Goal: Information Seeking & Learning: Learn about a topic

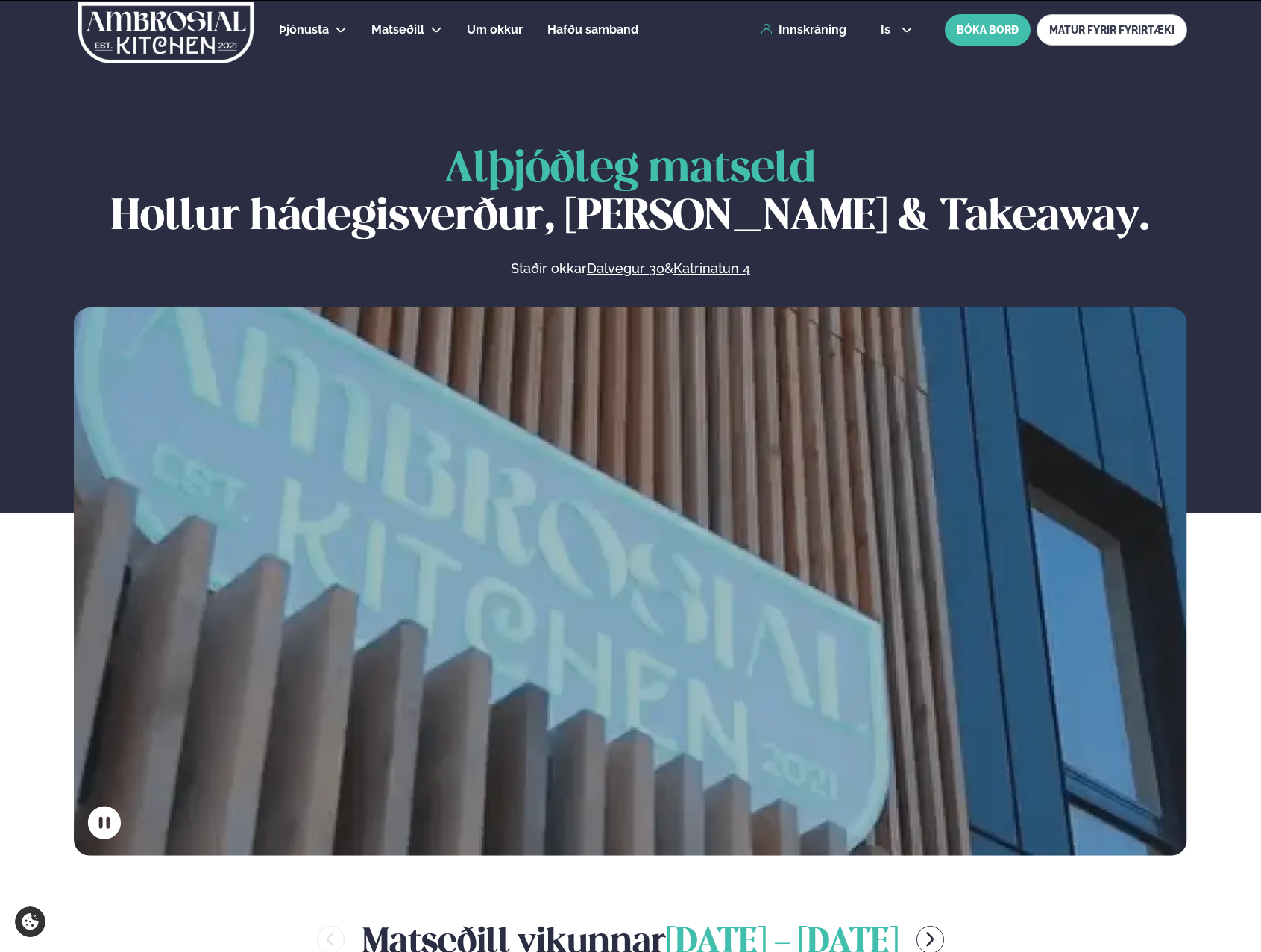
scroll to position [746, 0]
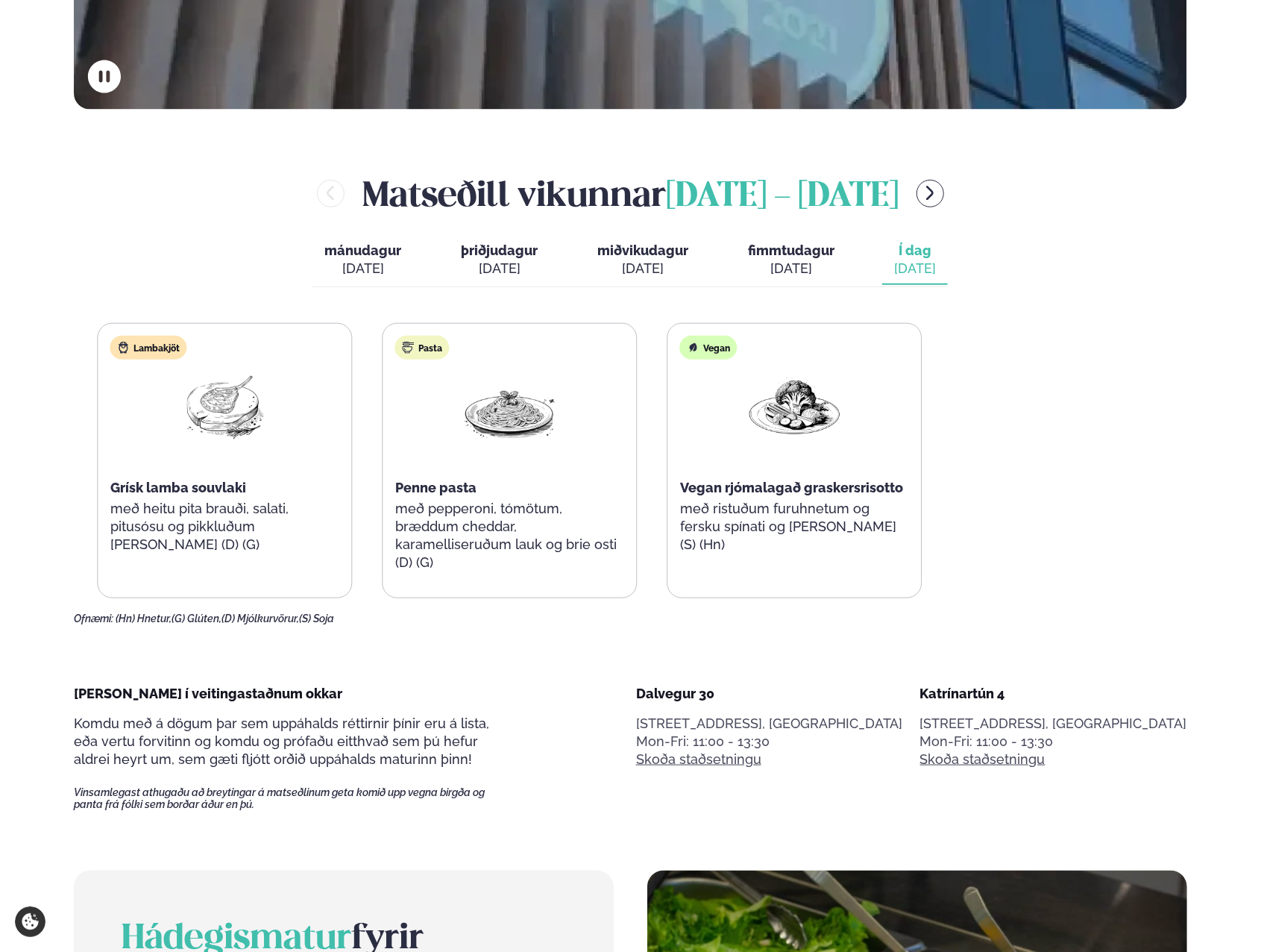
click at [391, 562] on div "Salat Mango og rækjusalat með hunangsristuðum valhnetum, ristuðum brauðmolum og…" at bounding box center [368, 460] width 1110 height 275
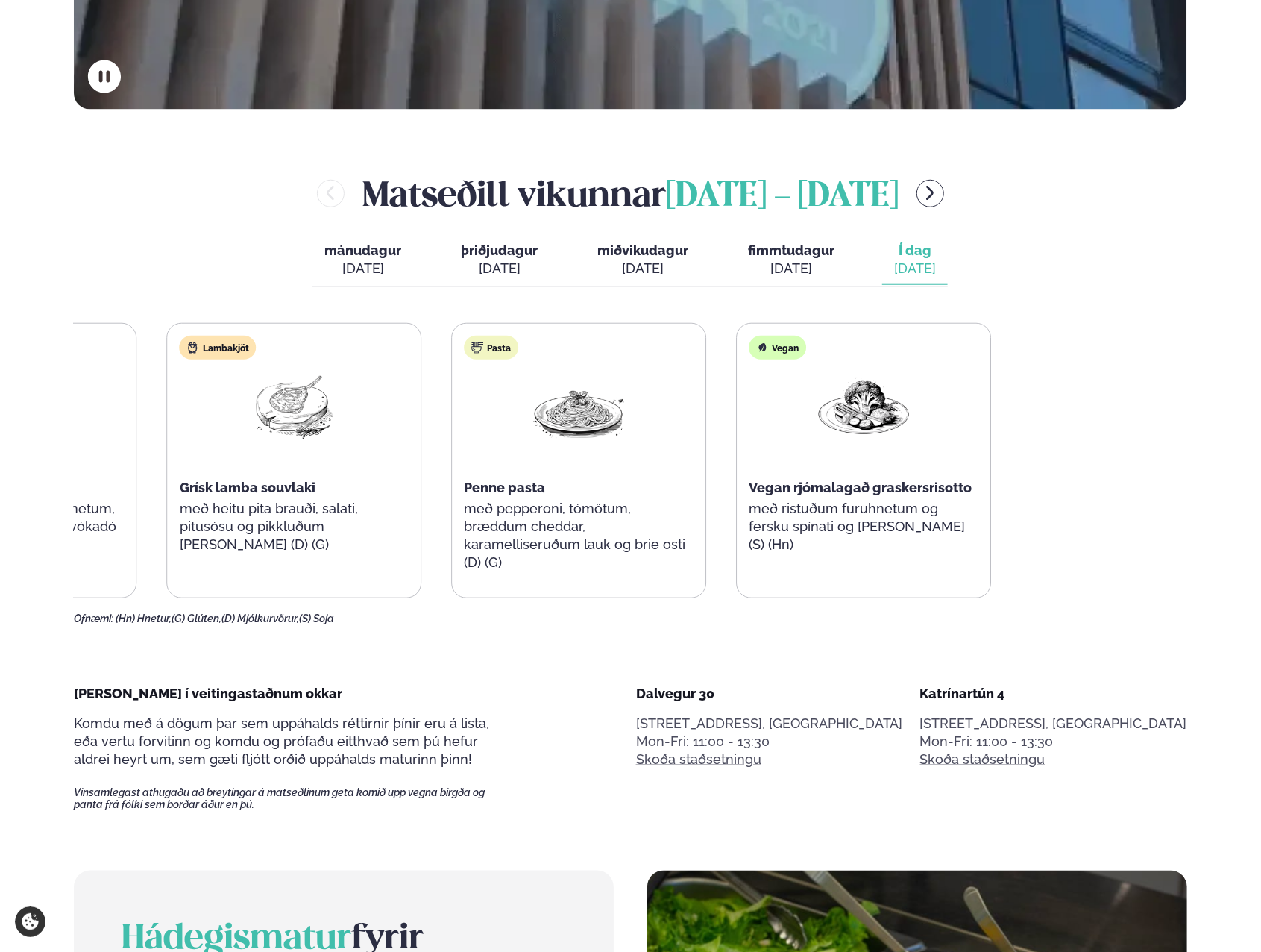
click at [389, 558] on div "Salat Mango og rækjusalat með hunangsristuðum valhnetum, ristuðum brauðmolum og…" at bounding box center [437, 460] width 1110 height 275
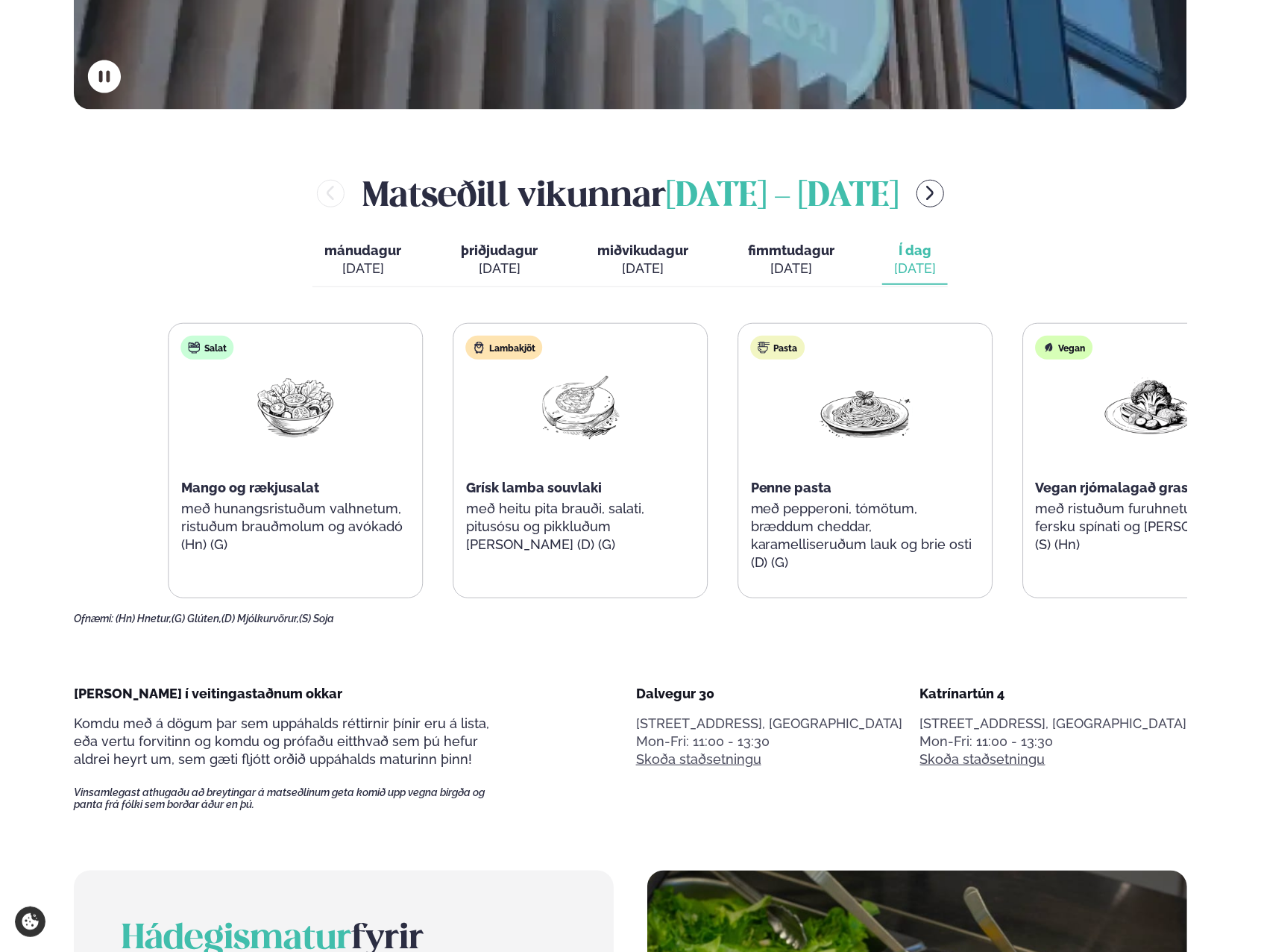
click at [899, 579] on div "Salat Mango og rækjusalat með hunangsristuðum valhnetum, ristuðum brauðmolum og…" at bounding box center [724, 460] width 1110 height 275
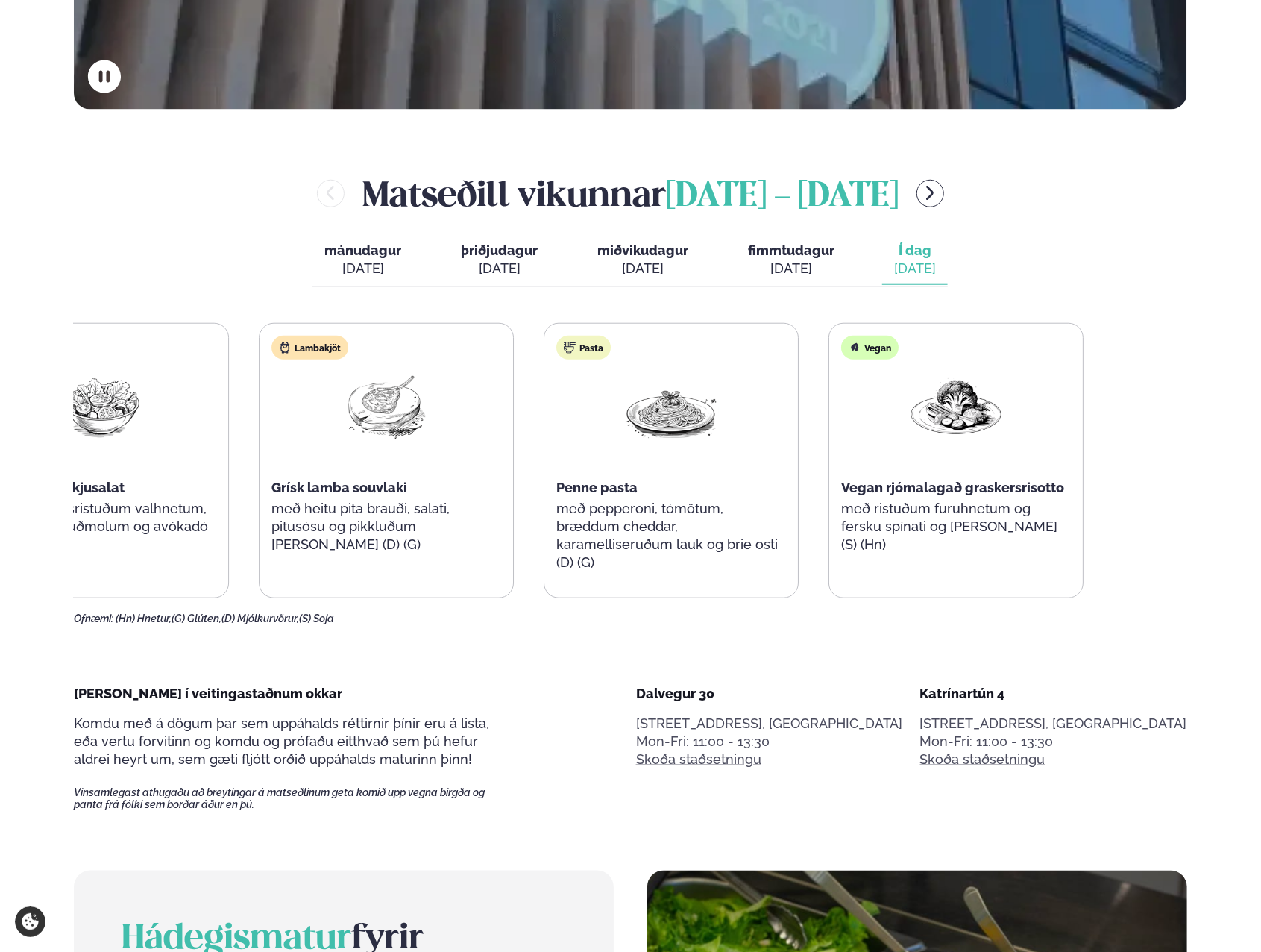
click at [351, 489] on div "Salat Mango og rækjusalat með hunangsristuðum valhnetum, ristuðum brauðmolum og…" at bounding box center [530, 460] width 1110 height 275
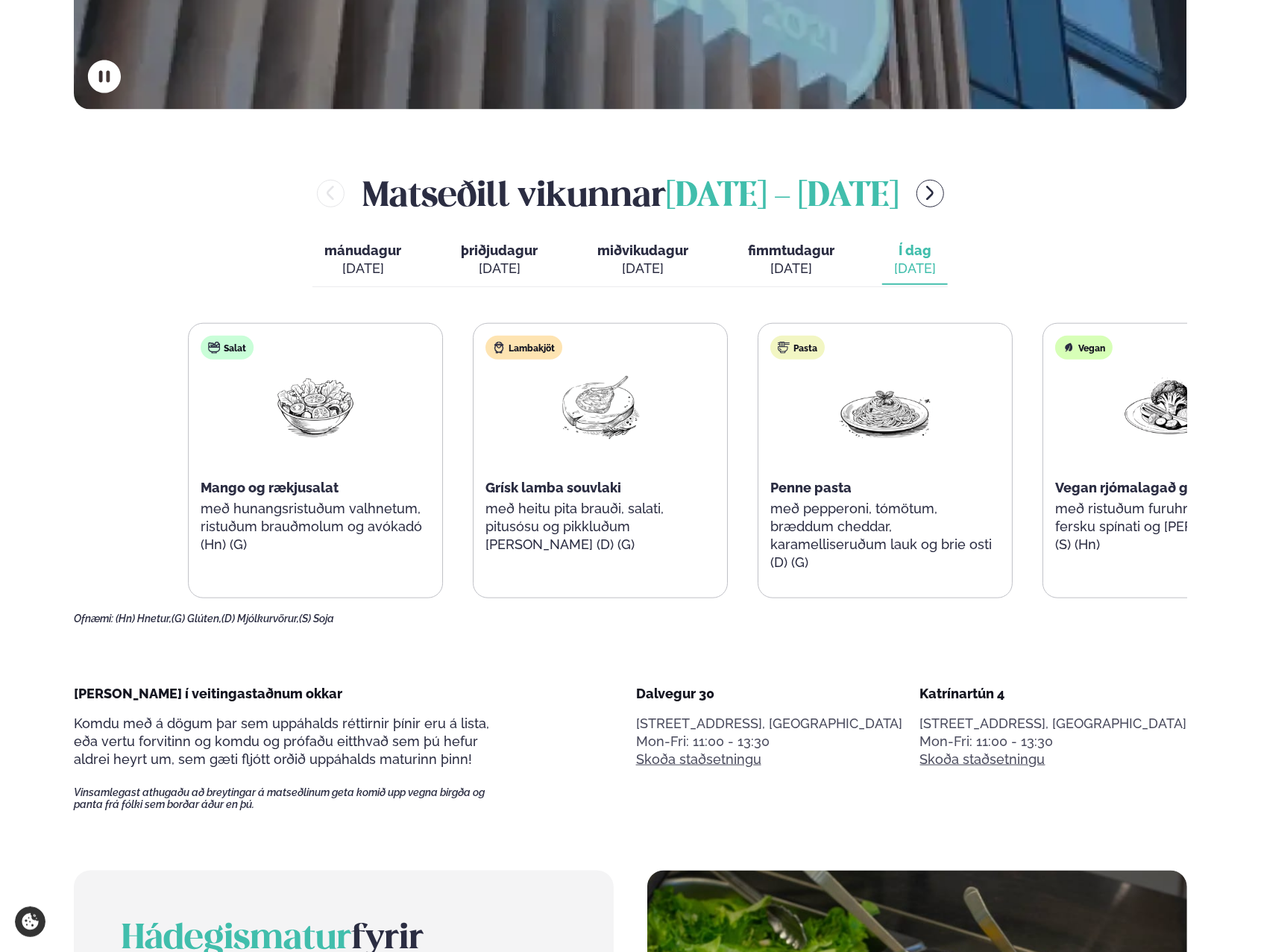
click at [540, 549] on div "Salat Mango og rækjusalat með hunangsristuðum valhnetum, ristuðum brauðmolum og…" at bounding box center [744, 460] width 1110 height 275
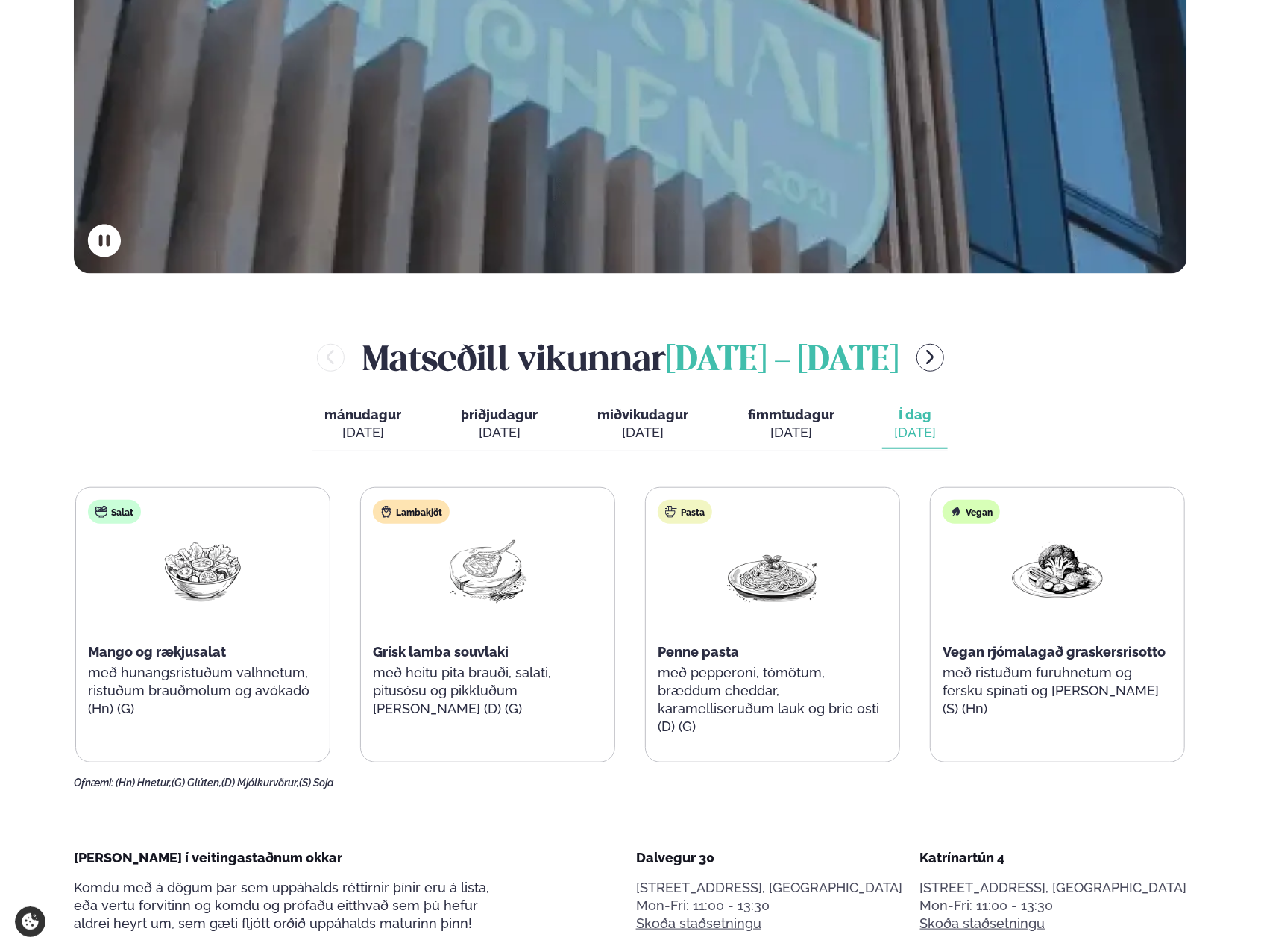
scroll to position [622, 0]
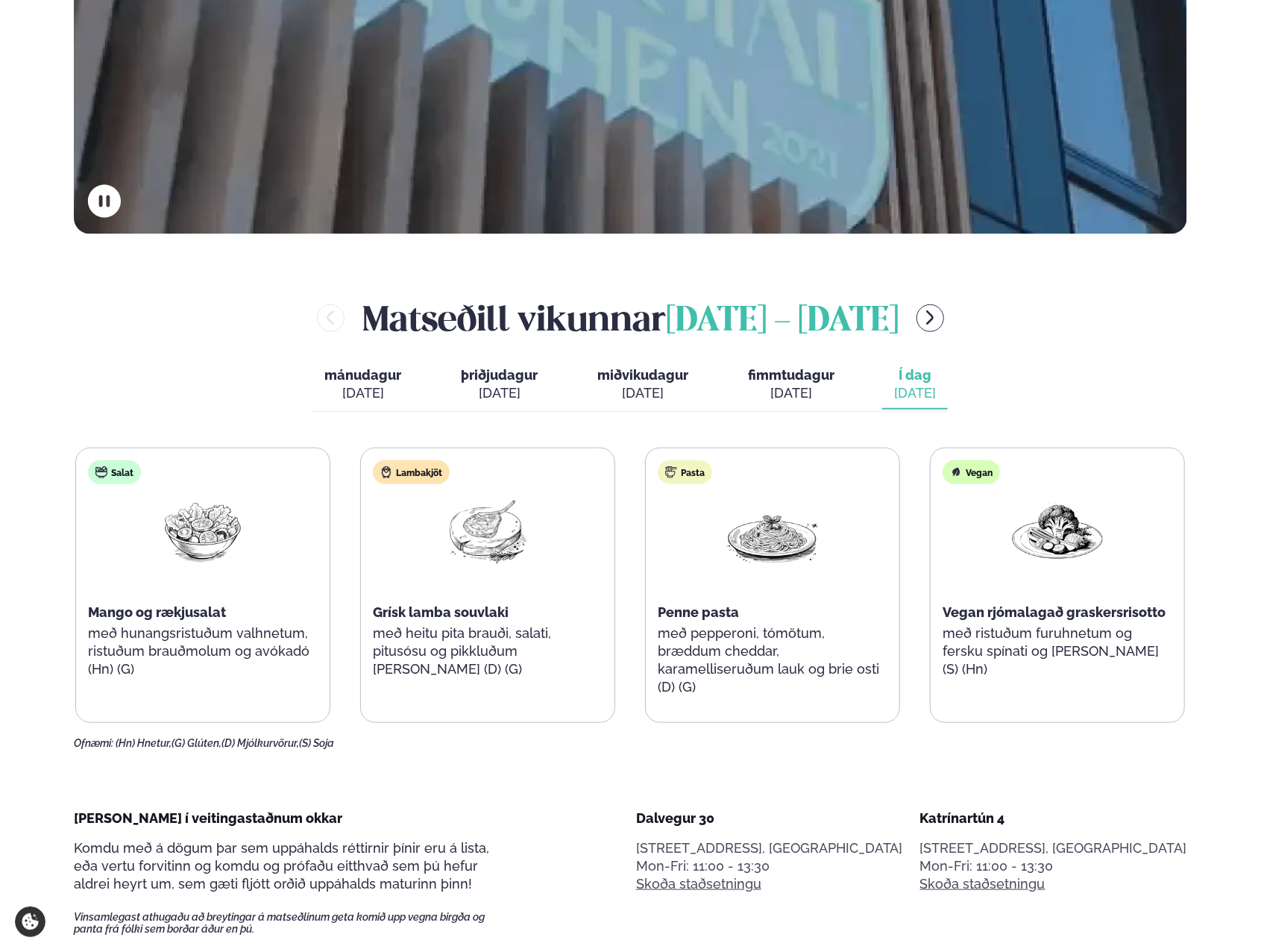
click at [476, 371] on span "þriðjudagur" at bounding box center [499, 374] width 77 height 15
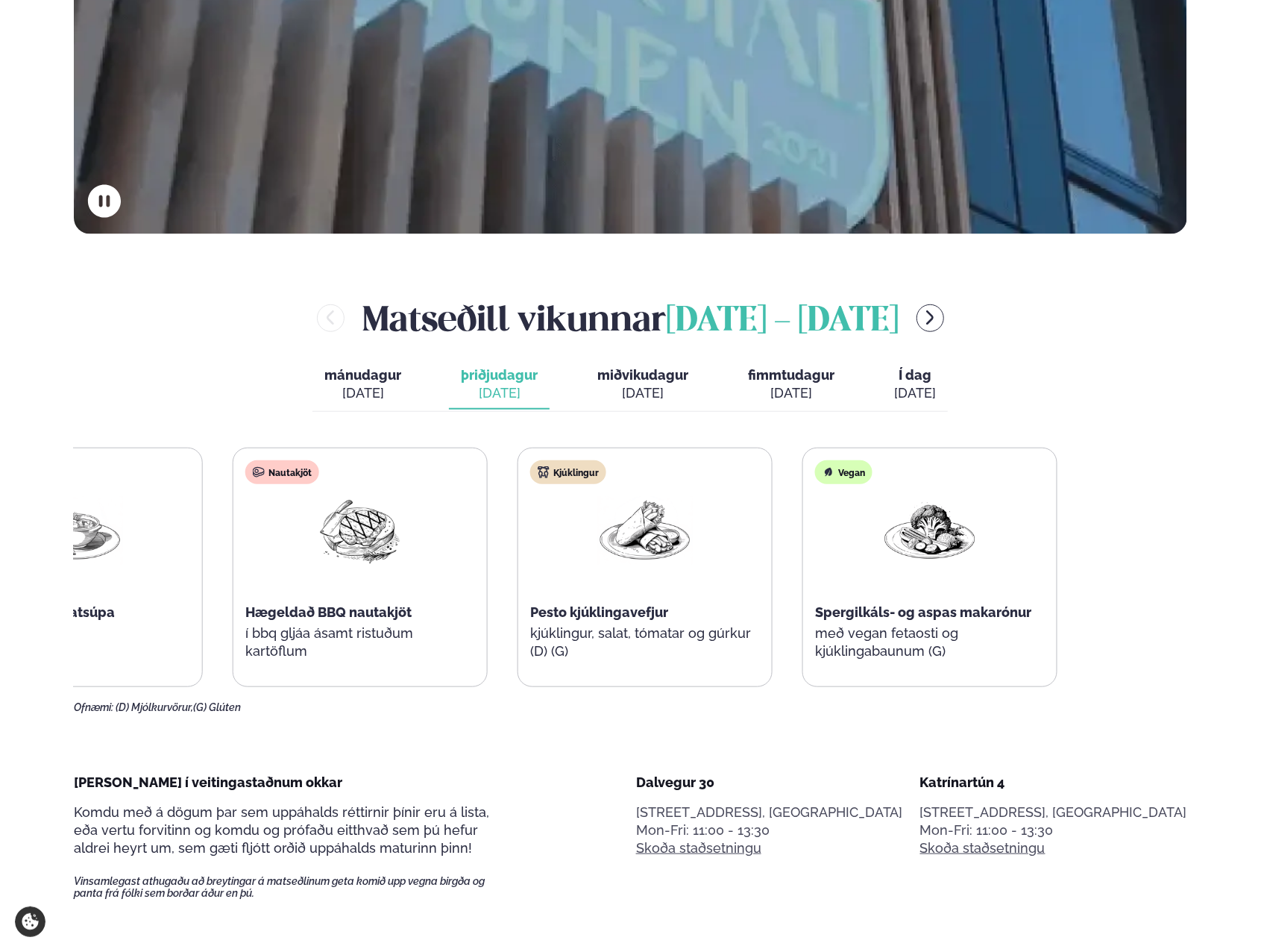
click at [292, 582] on div "Súpa Rjómalöguð tómatsúpa (D) Nautakjöt Hægeldað BBQ nautakjöt í bbq gljáa ásam…" at bounding box center [503, 566] width 1110 height 239
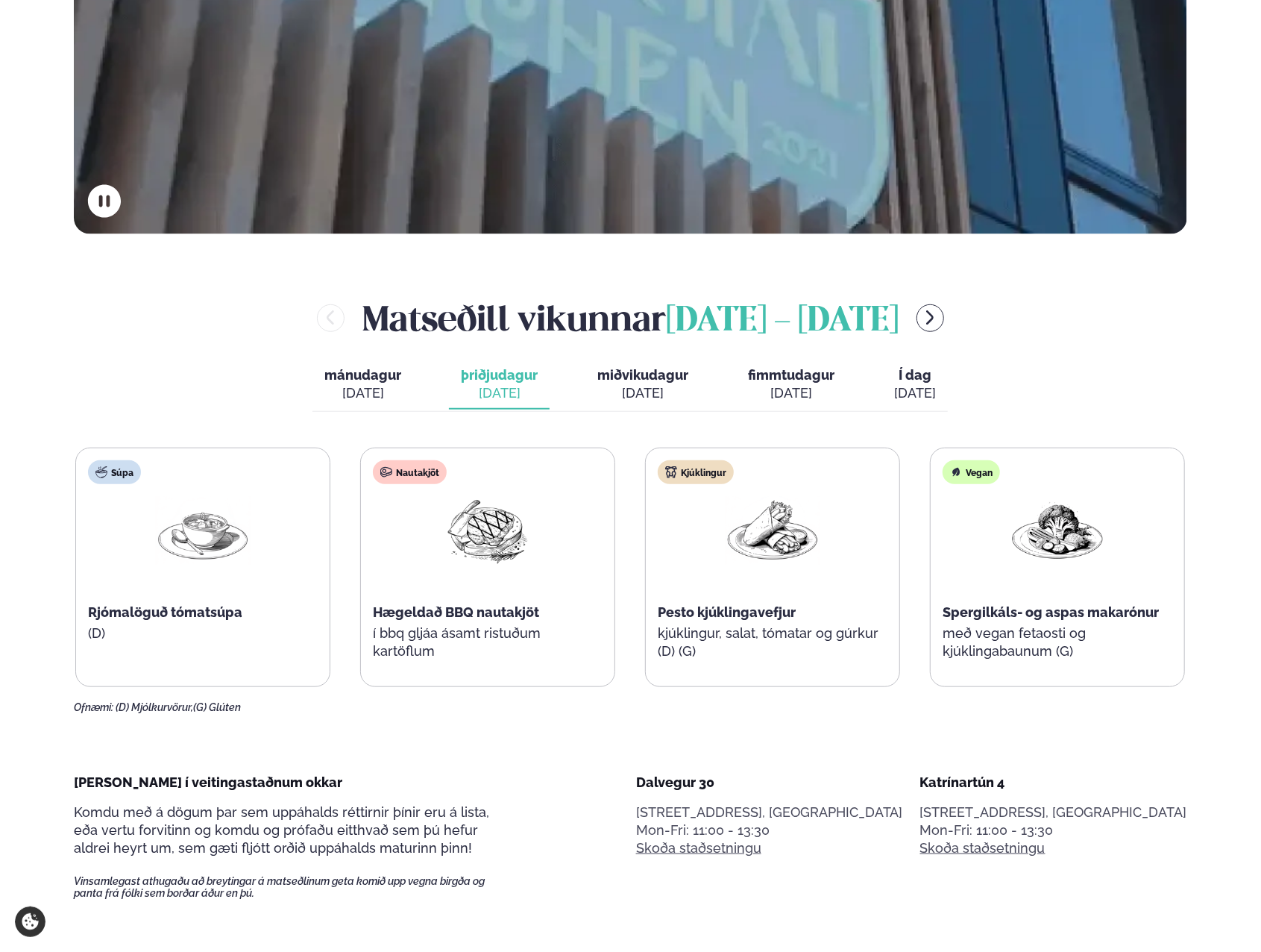
click at [639, 388] on div "[DATE]" at bounding box center [643, 393] width 91 height 18
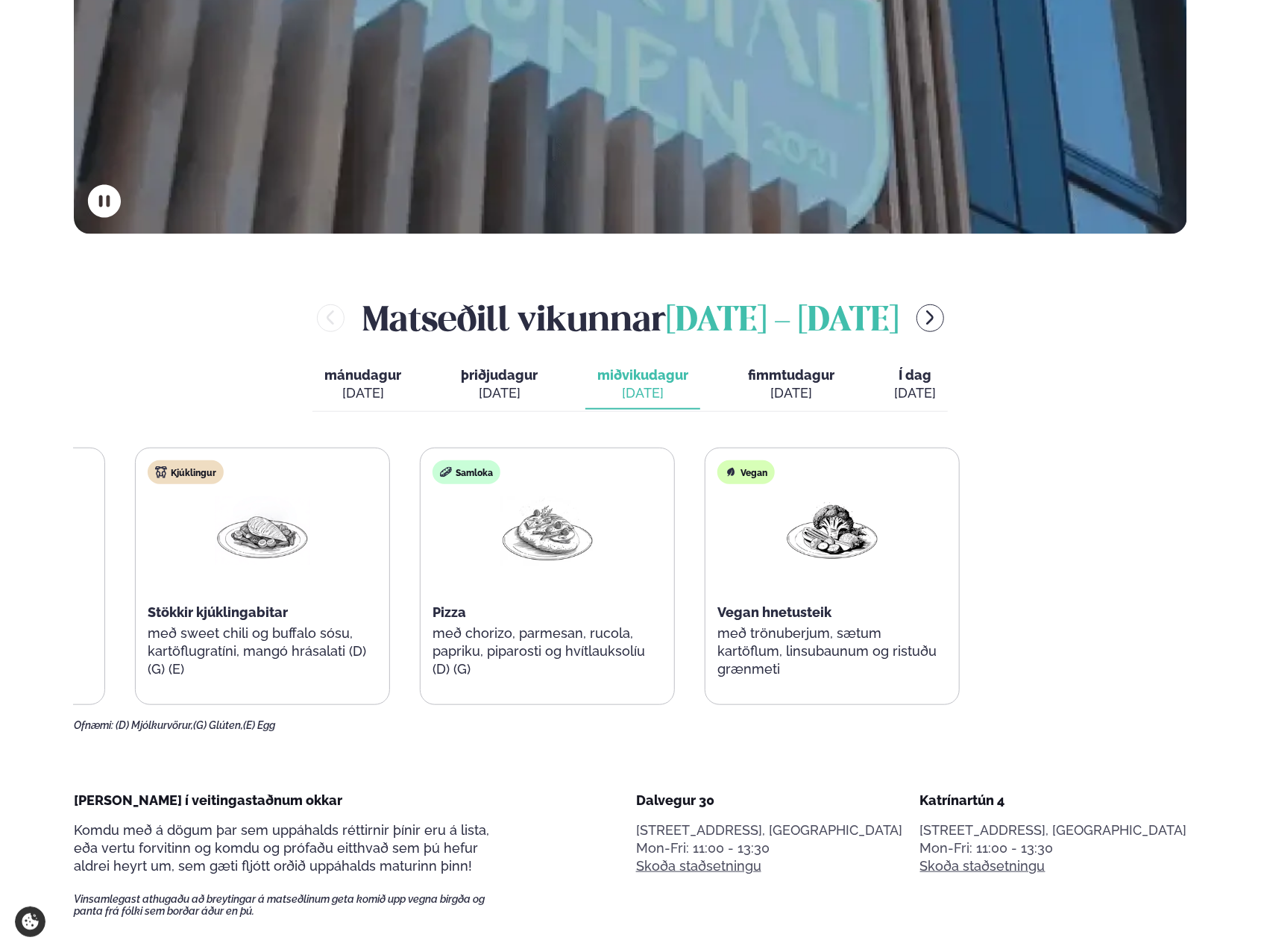
click at [328, 574] on div "Súpa [PERSON_NAME] gúllasúpa með papriku Kjúklingur Stökkir kjúklingabitar með …" at bounding box center [405, 575] width 1110 height 257
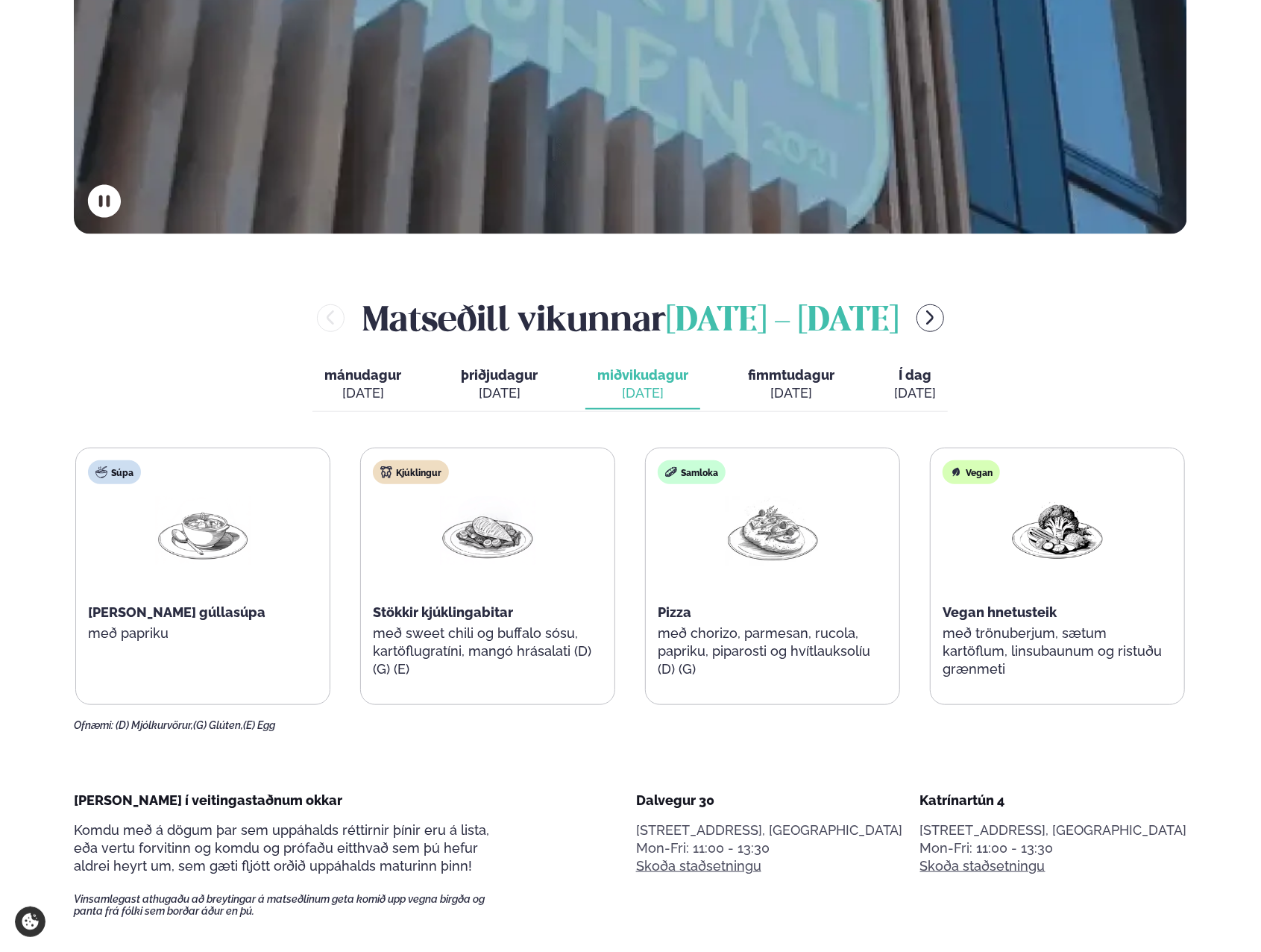
click at [818, 373] on span "fimmtudagur" at bounding box center [791, 374] width 87 height 15
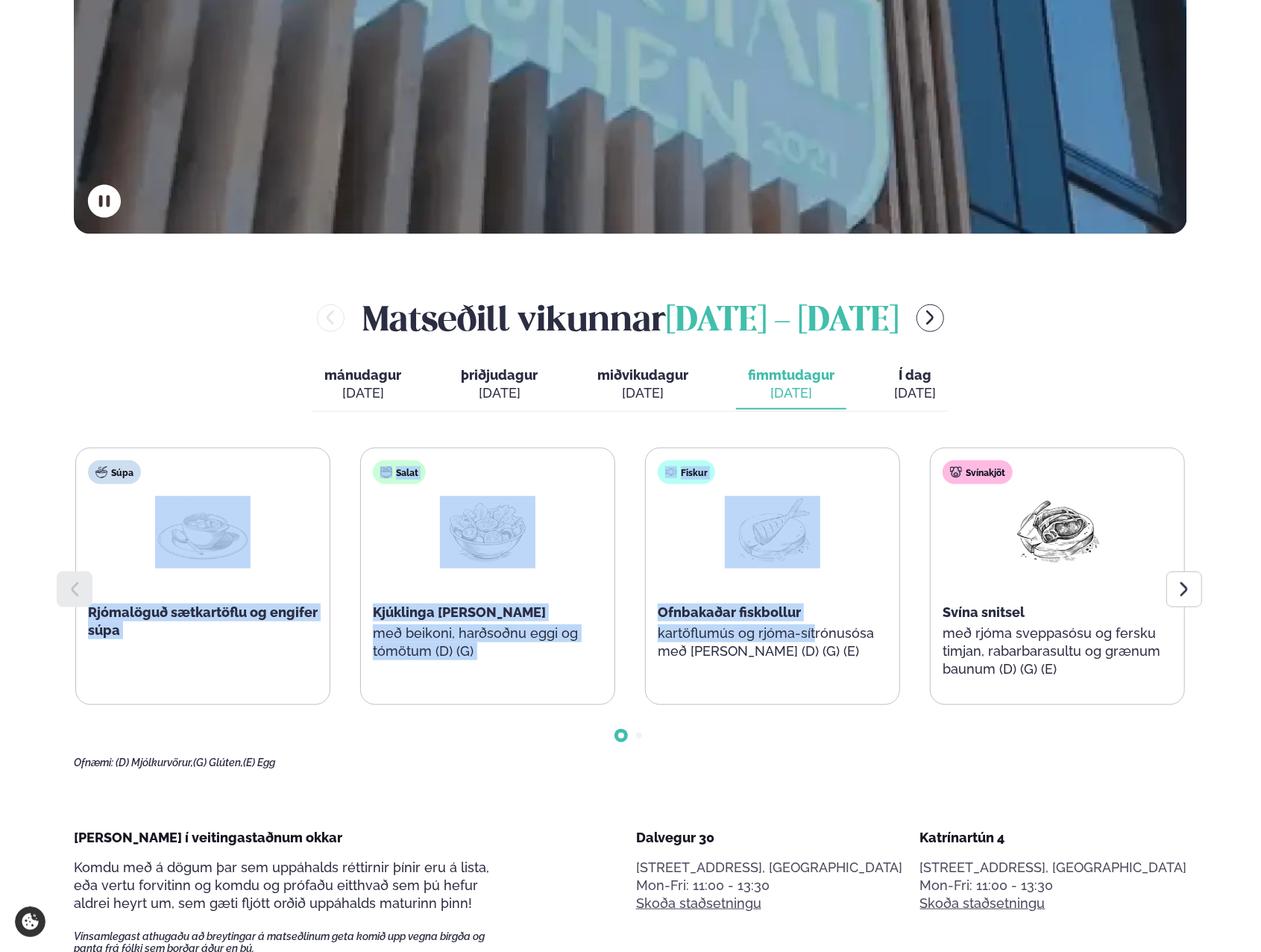
drag, startPoint x: 9, startPoint y: 576, endPoint x: 812, endPoint y: 626, distance: 804.6
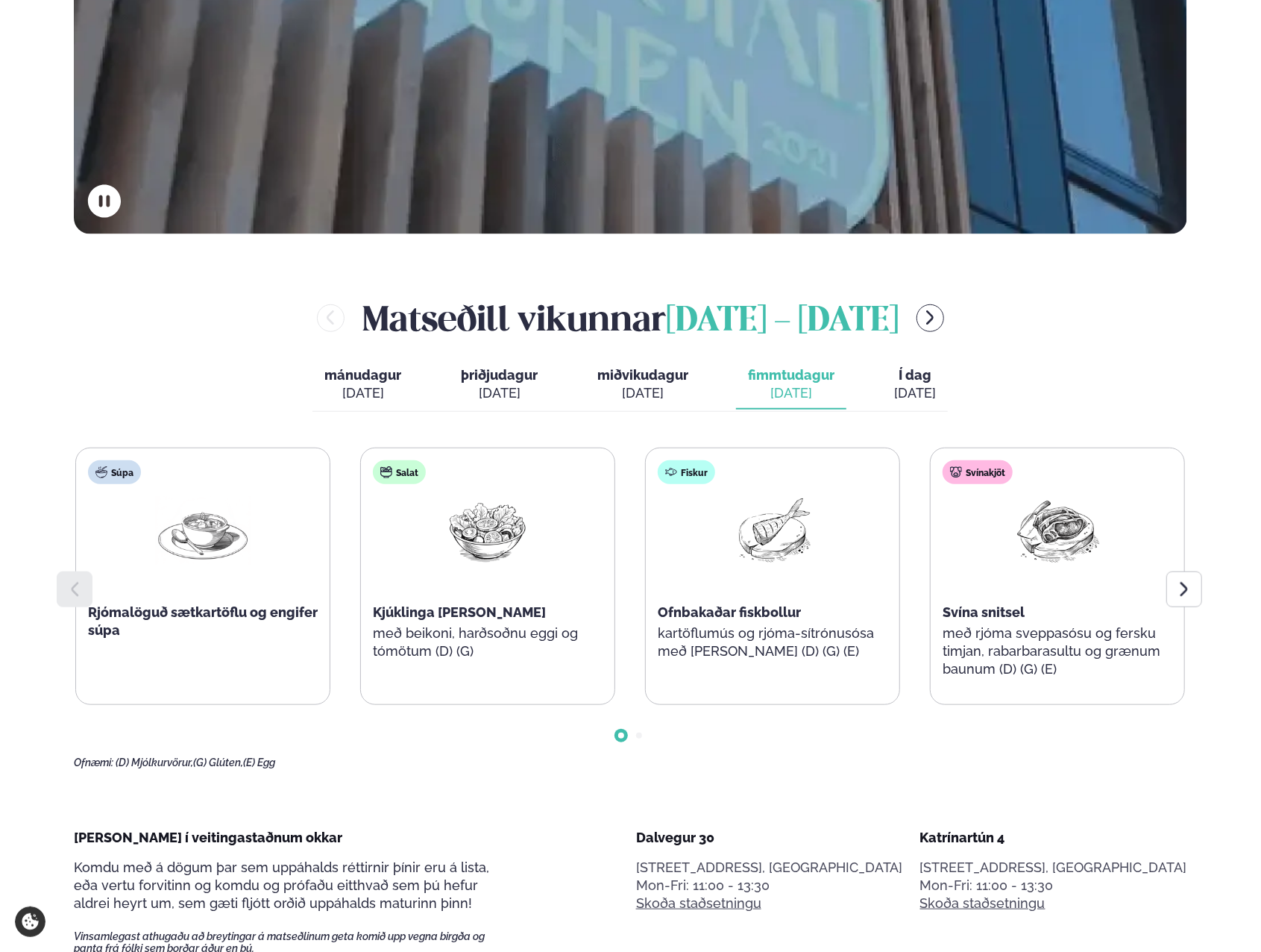
click at [655, 745] on div "Súpa Rjómalöguð sætkartöflu og engifer súpa Salat Kjúklinga [PERSON_NAME] með b…" at bounding box center [630, 608] width 1113 height 321
drag, startPoint x: 367, startPoint y: 377, endPoint x: 375, endPoint y: 381, distance: 8.9
click at [368, 375] on span "mánudagur" at bounding box center [363, 374] width 77 height 15
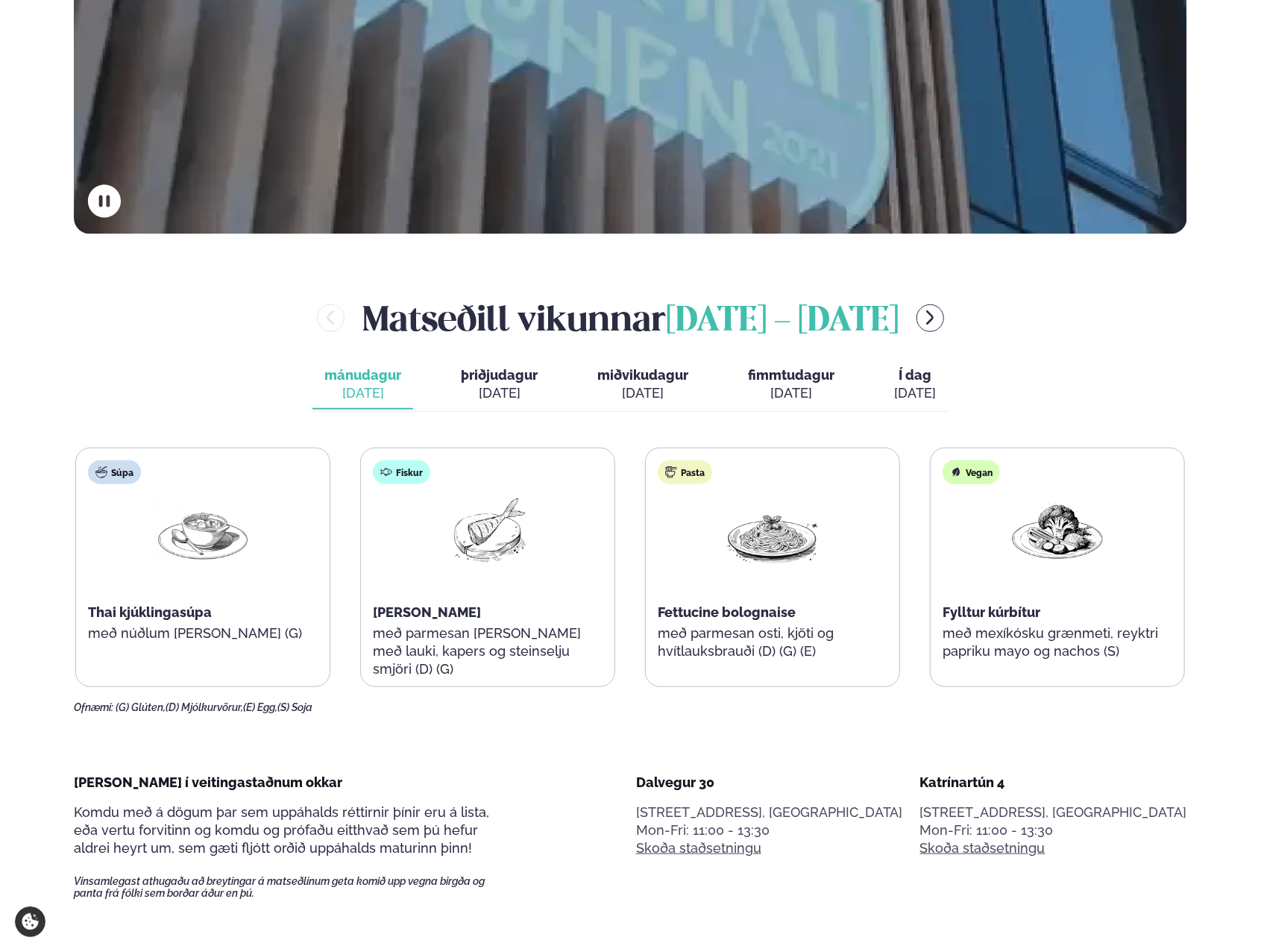
click at [934, 325] on icon "menu-btn-right" at bounding box center [930, 318] width 18 height 18
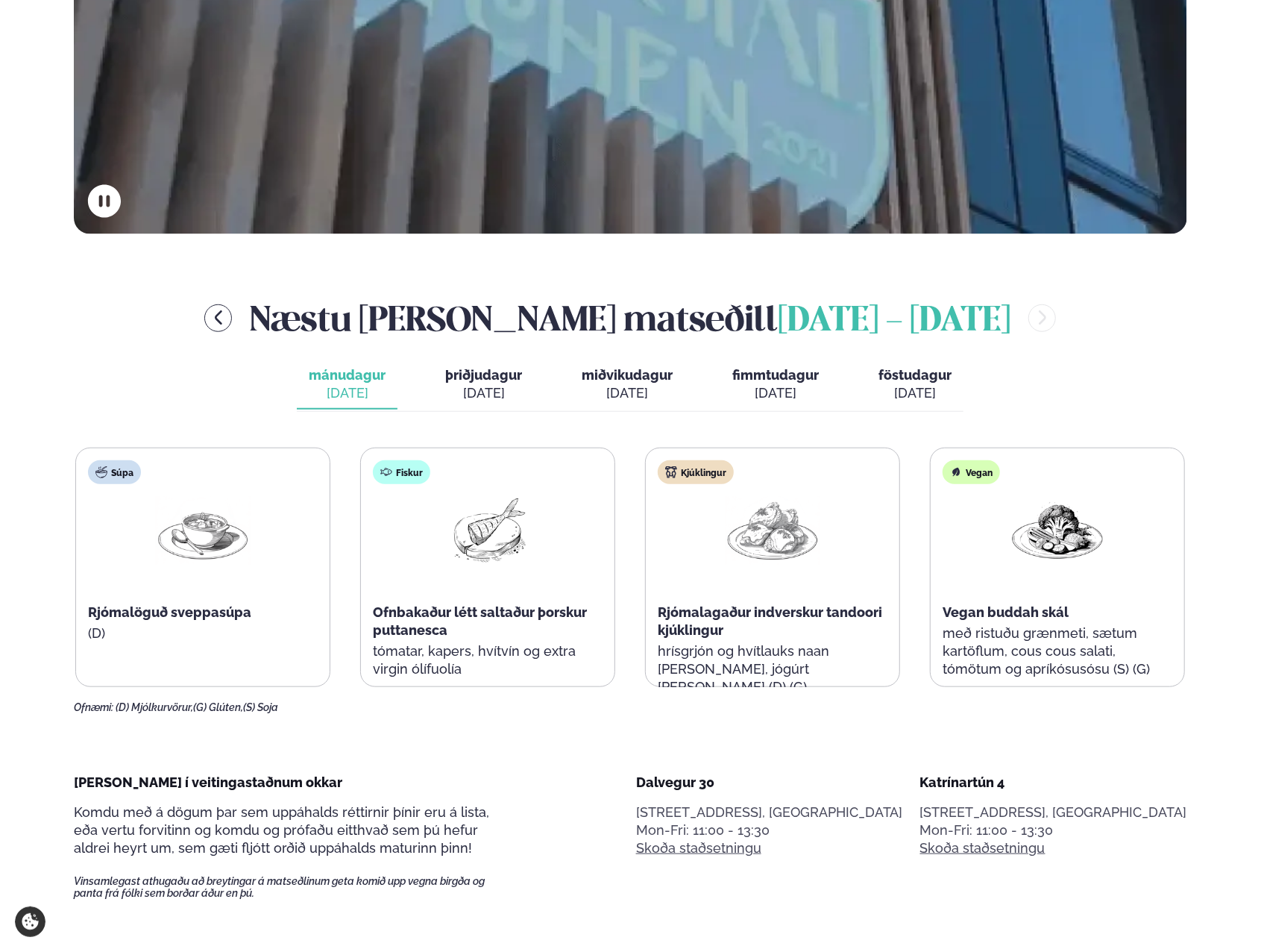
click at [318, 532] on div "Súpa Rjómalöguð sveppasúpa (D)" at bounding box center [203, 567] width 253 height 239
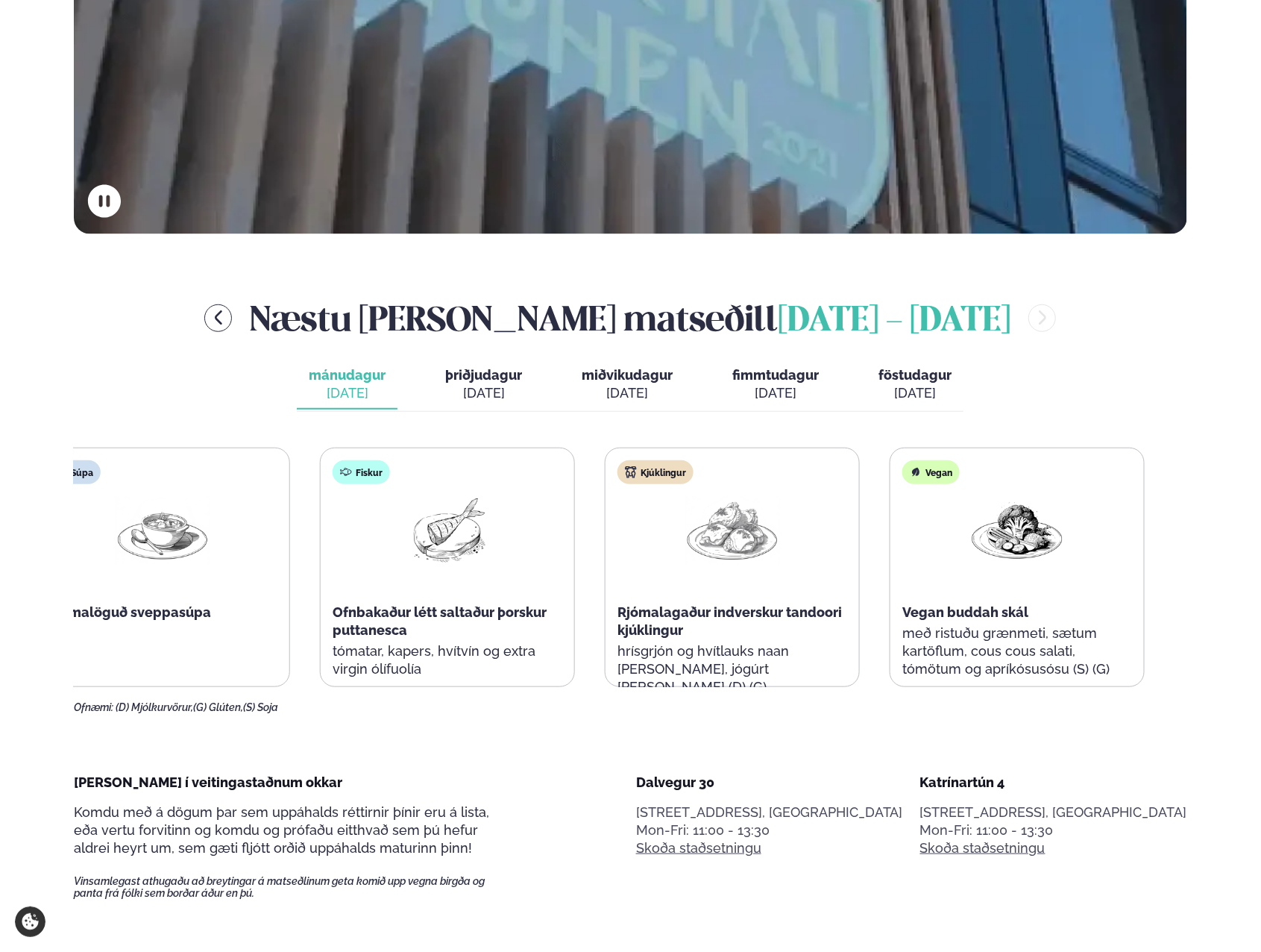
click at [422, 566] on div "Súpa Rjómalöguð sveppasúpa (D) Fiskur Ofnbakaður létt saltaður þorskur puttanes…" at bounding box center [590, 566] width 1110 height 239
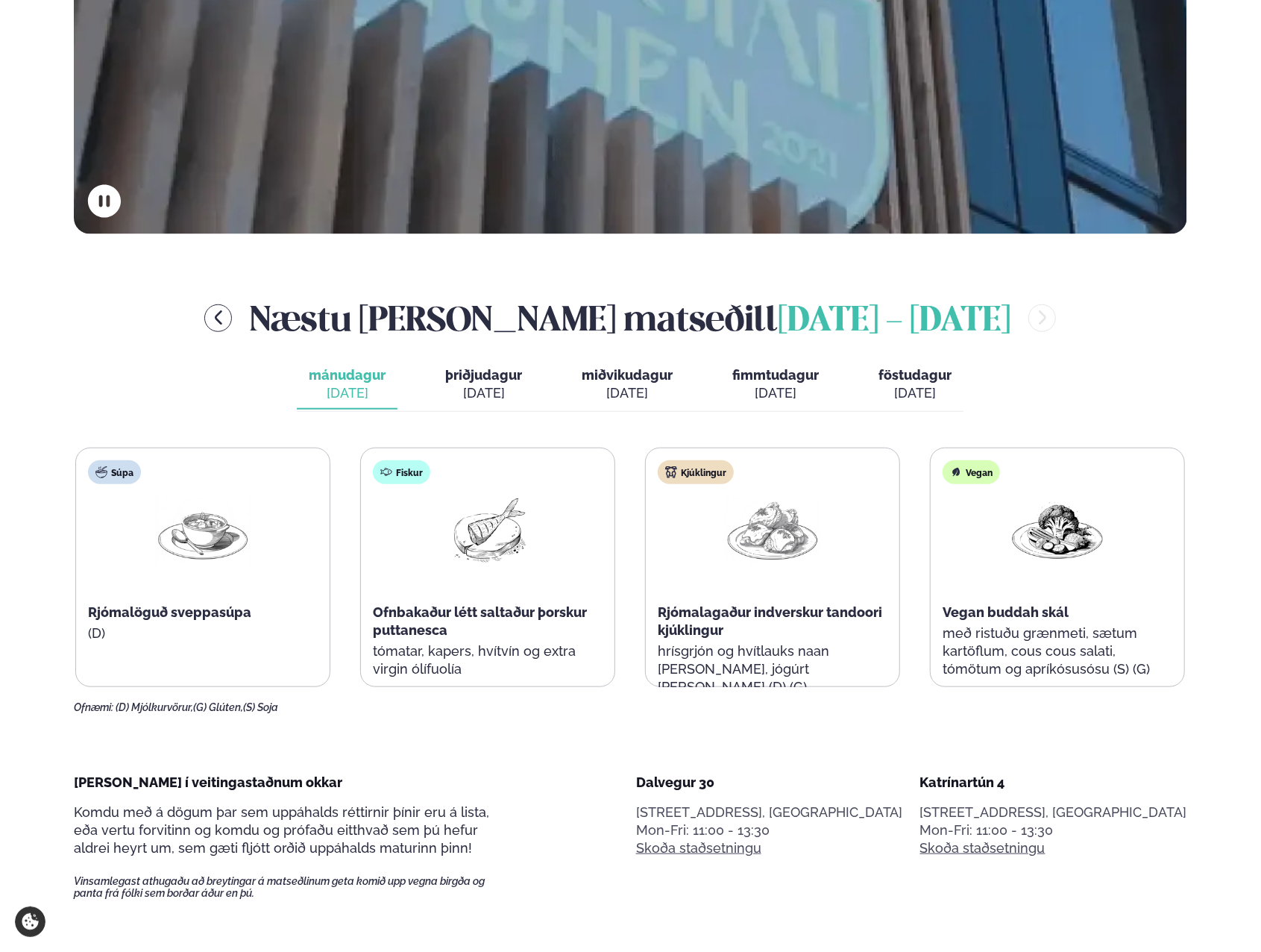
click at [466, 362] on button "þriðjudagur þri. [DATE]" at bounding box center [484, 385] width 101 height 50
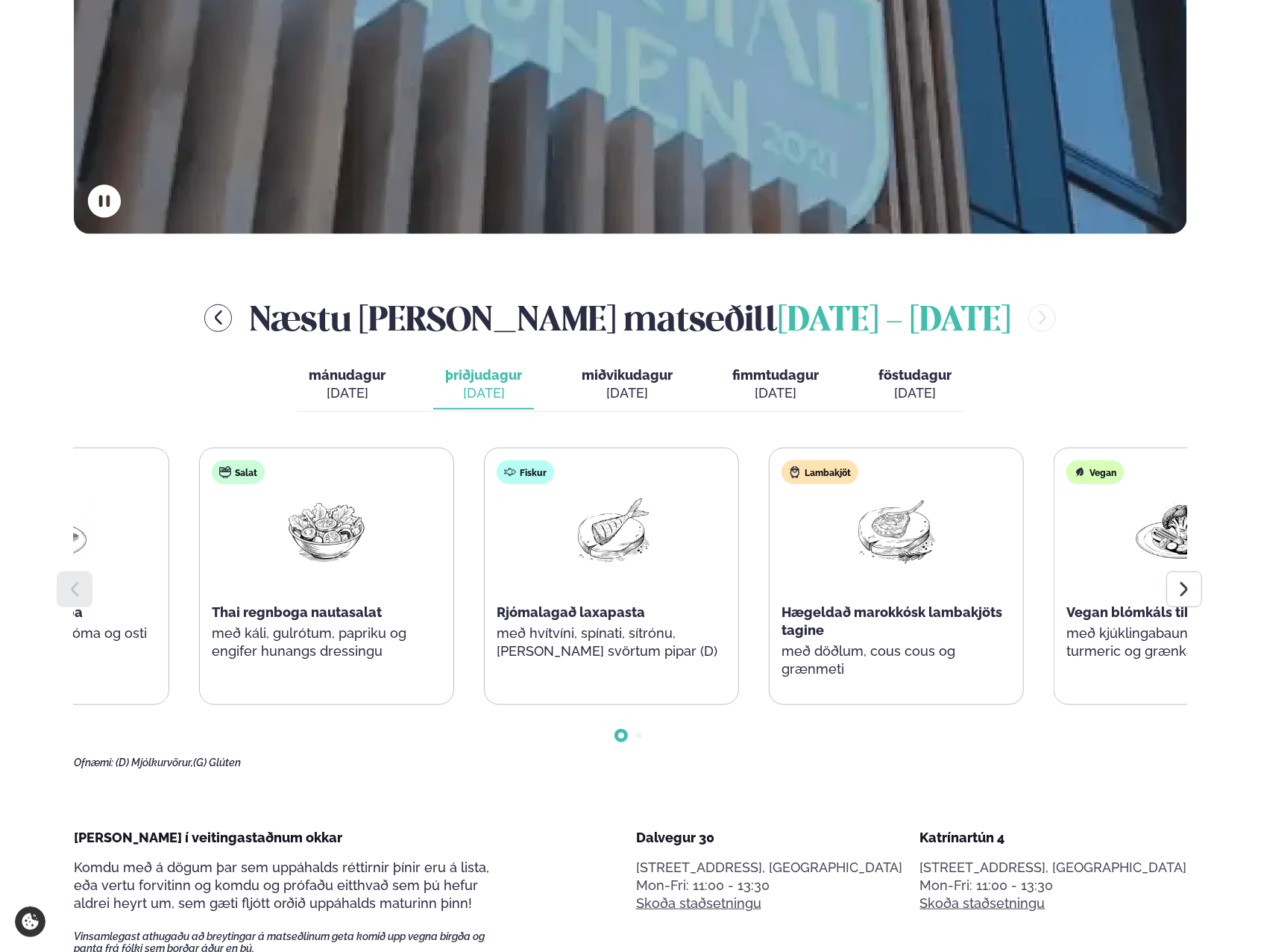
click at [497, 624] on p "með hvítvíni, spínati, sítrónu, [PERSON_NAME] svörtum pipar (D)" at bounding box center [611, 642] width 230 height 36
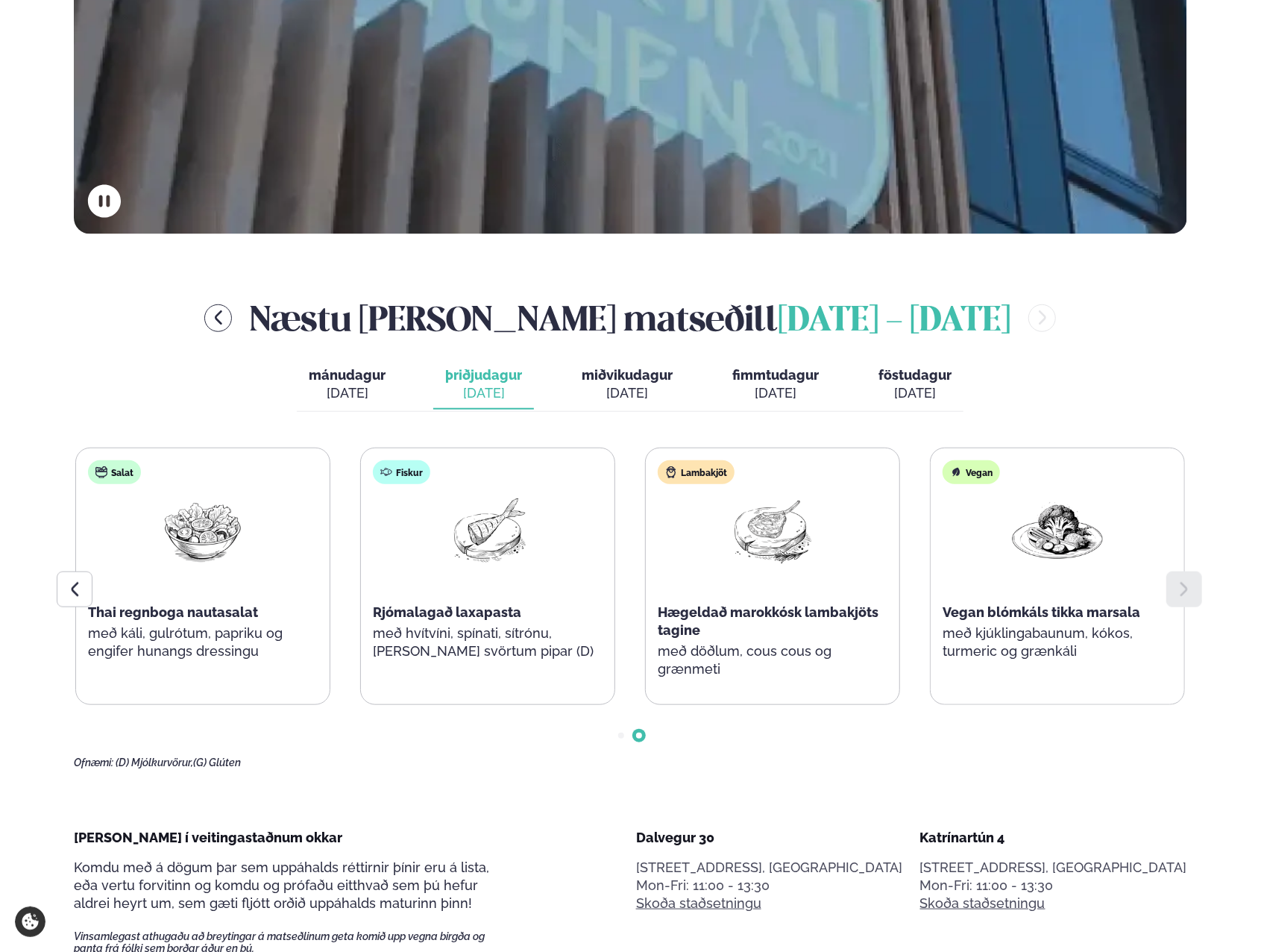
click at [283, 610] on div "Súpa Mexíkósk kjúklingasúpa með nachos, sýrðum rjóma og osti (D) (G) Salat Thai…" at bounding box center [346, 575] width 1111 height 257
click at [651, 396] on div "[DATE]" at bounding box center [627, 393] width 91 height 18
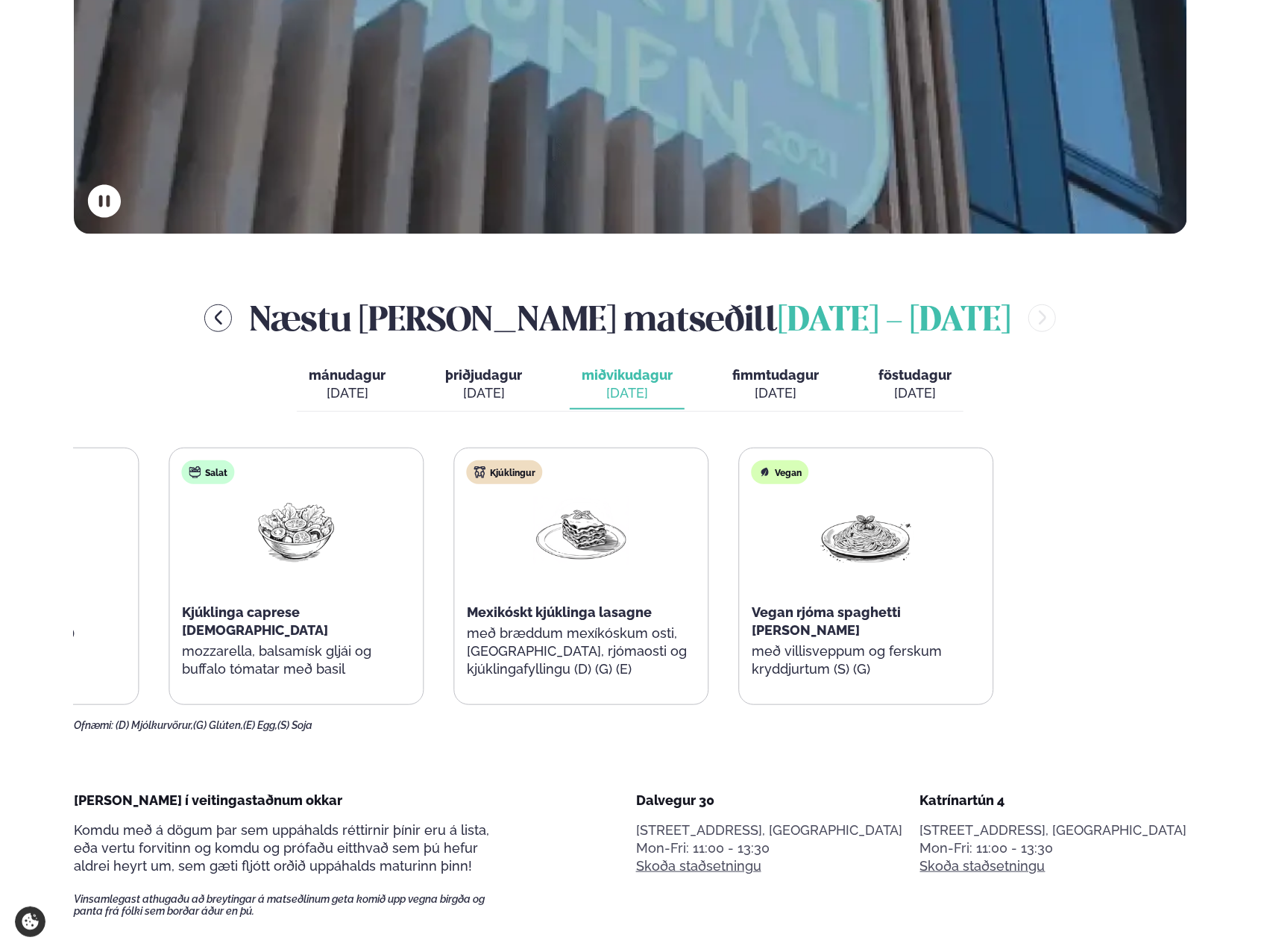
click at [255, 653] on div "Súpa Íslensk kjötsúpa með brauði og smjöri (D) (G) Salat Kjúklinga caprese sala…" at bounding box center [440, 575] width 1110 height 257
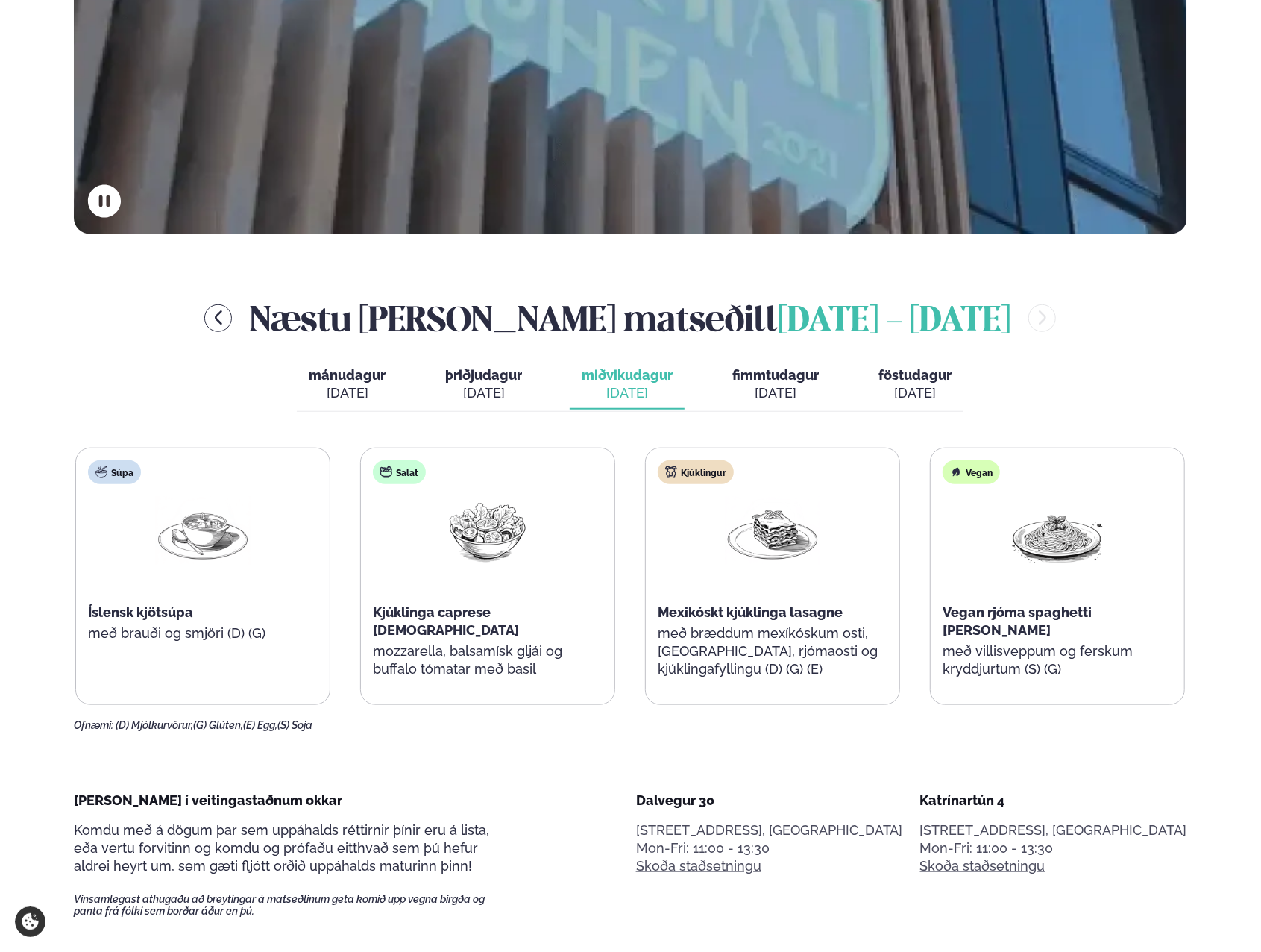
click at [746, 364] on button "fimmtudagur fim. [DATE]" at bounding box center [776, 385] width 110 height 50
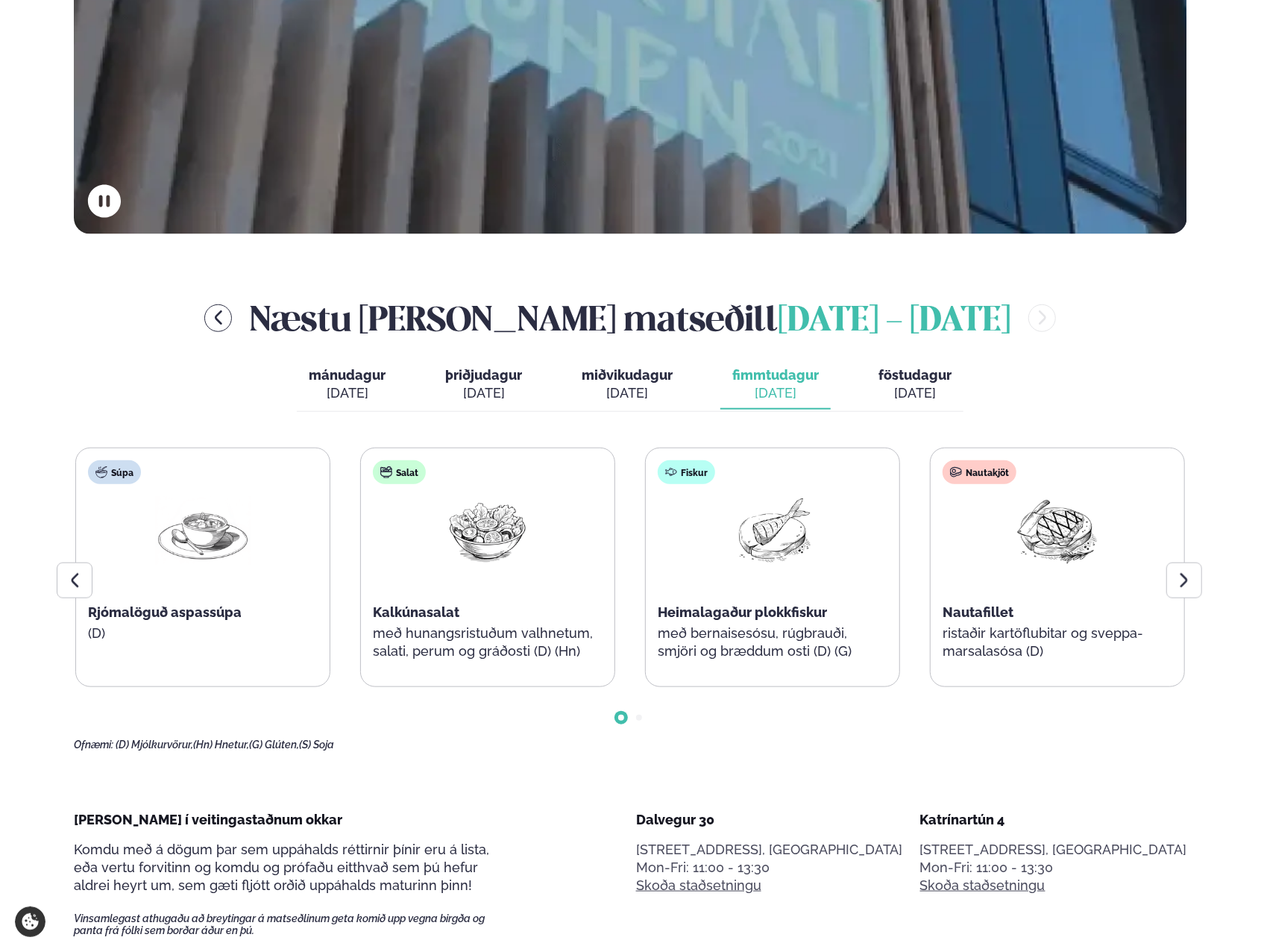
click at [971, 388] on div "Næstu [PERSON_NAME] matseðill [DATE] - [DATE] mánudagur mán. [DATE] þriðjudagur…" at bounding box center [630, 522] width 1113 height 457
click at [328, 375] on span "mánudagur" at bounding box center [347, 374] width 77 height 15
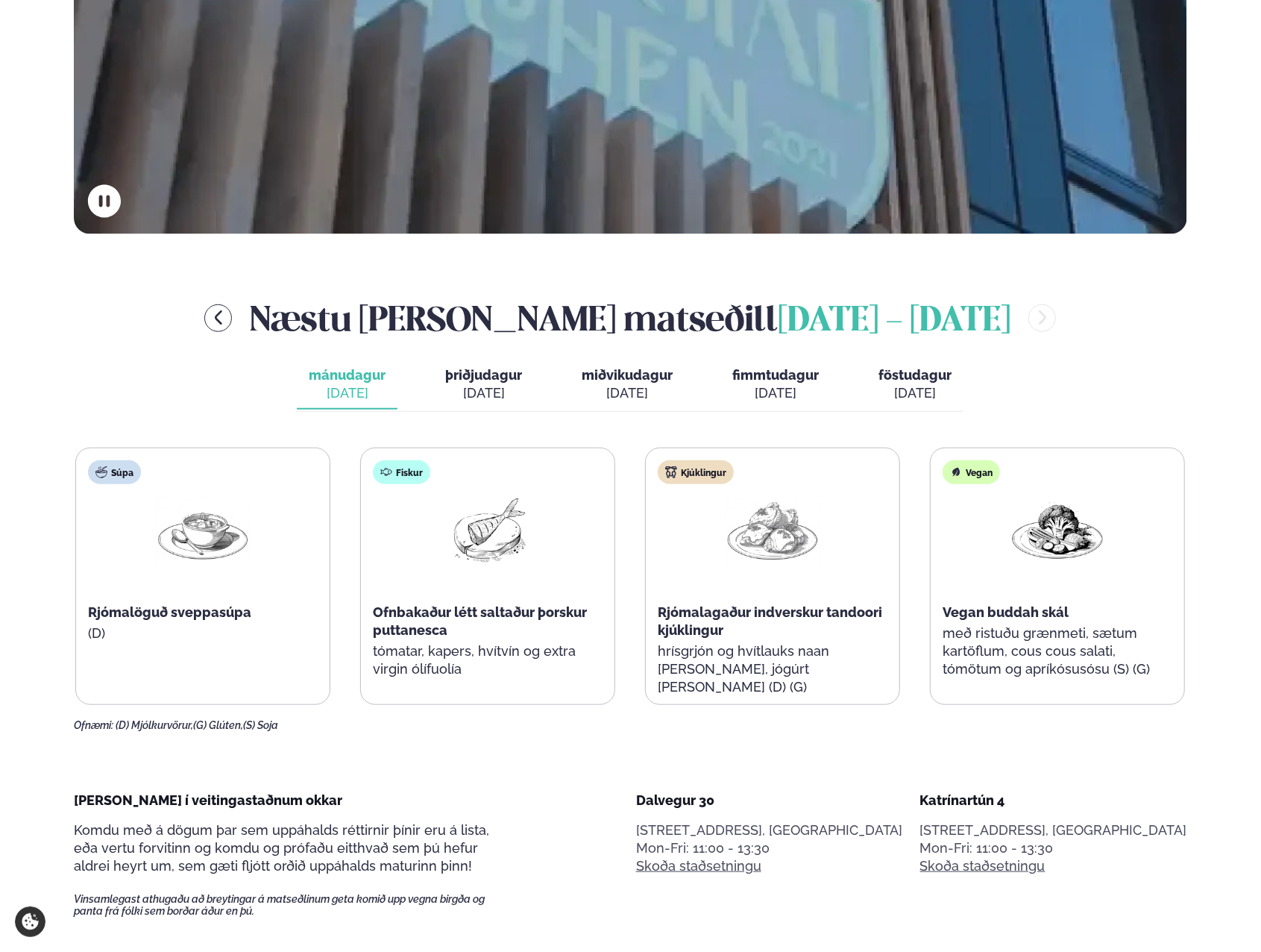
click at [493, 378] on span "þriðjudagur" at bounding box center [484, 374] width 77 height 15
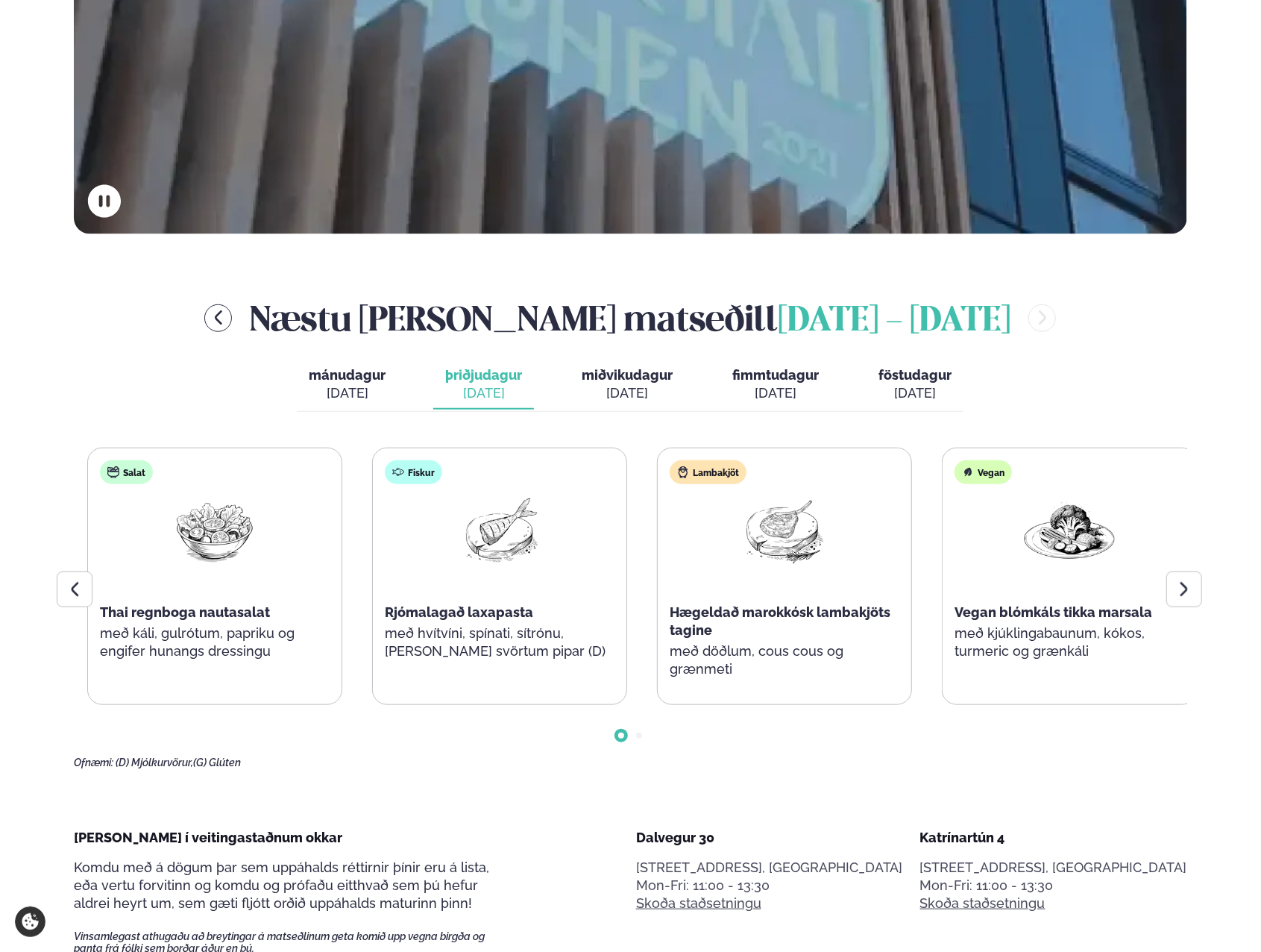
click at [217, 580] on div "Súpa Mexíkósk kjúklingasúpa með nachos, sýrðum rjóma og osti (D) (G) Salat Thai…" at bounding box center [357, 575] width 1111 height 257
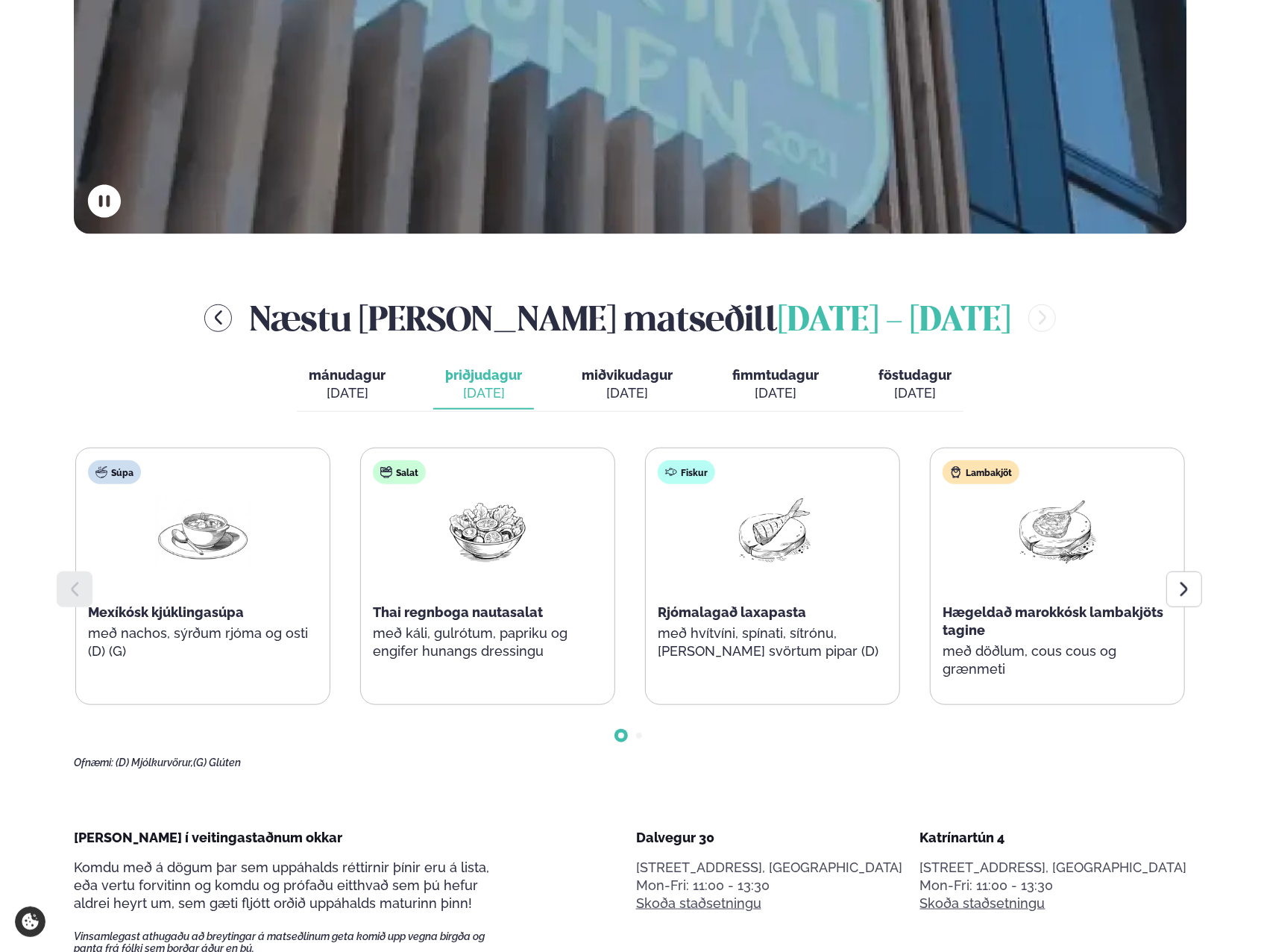
click at [585, 395] on div "[DATE]" at bounding box center [627, 393] width 91 height 18
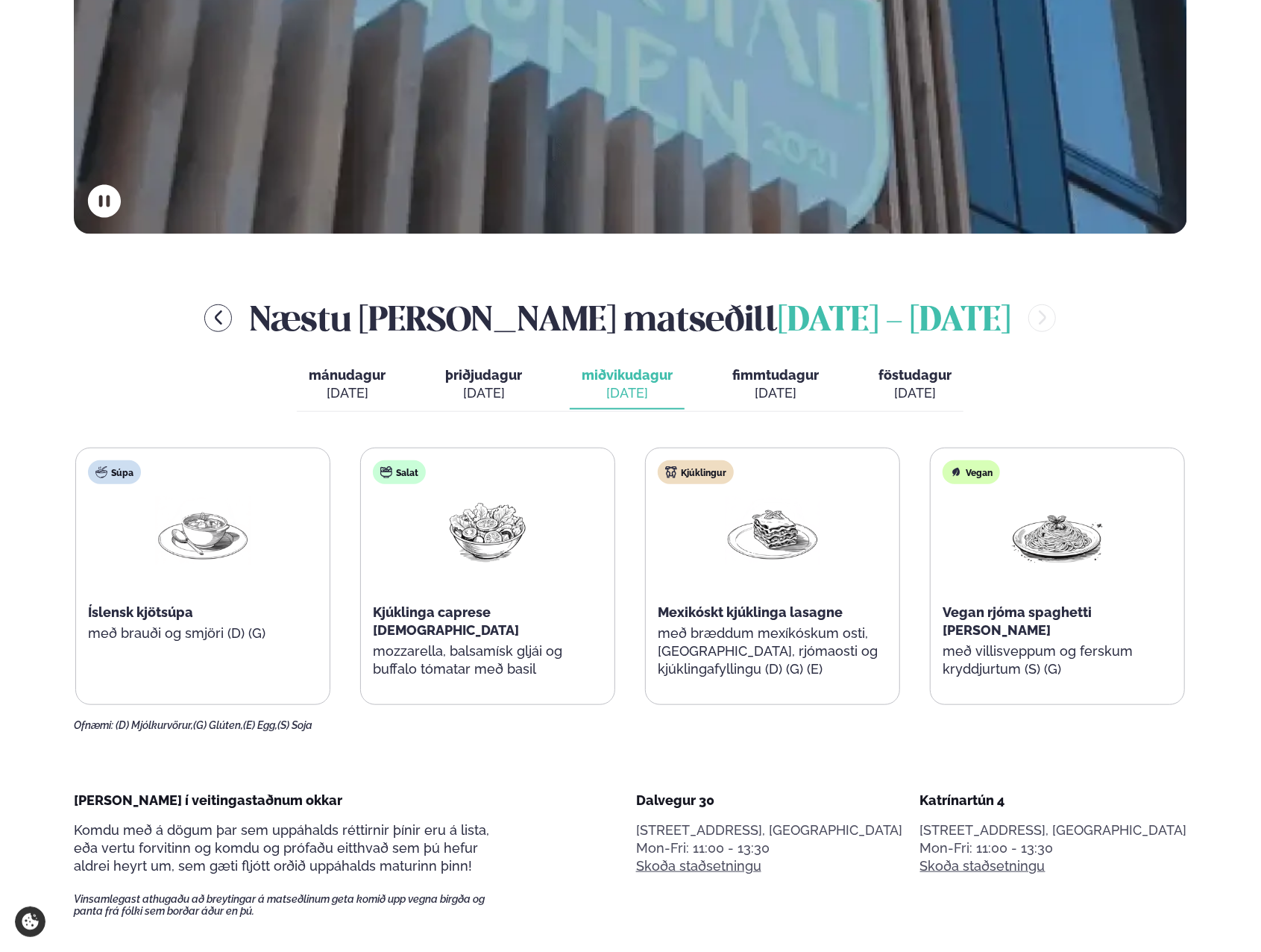
click at [779, 396] on div "[DATE]" at bounding box center [776, 393] width 87 height 18
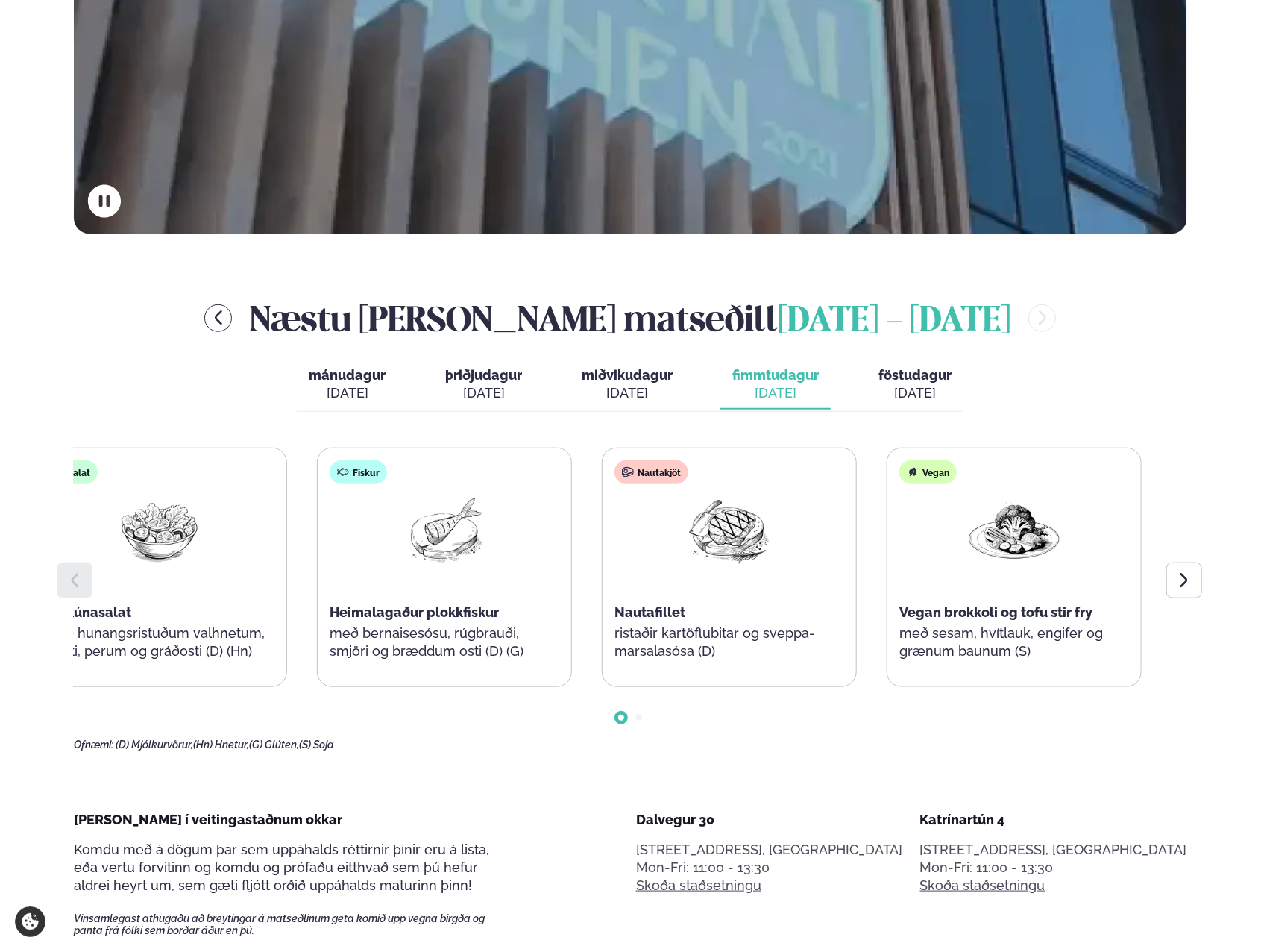
click at [445, 640] on div "Fiskur Heimalagaður plokkfiskur með bernaisesósu, rúgbrauði, smjöri og bræddum …" at bounding box center [445, 567] width 253 height 239
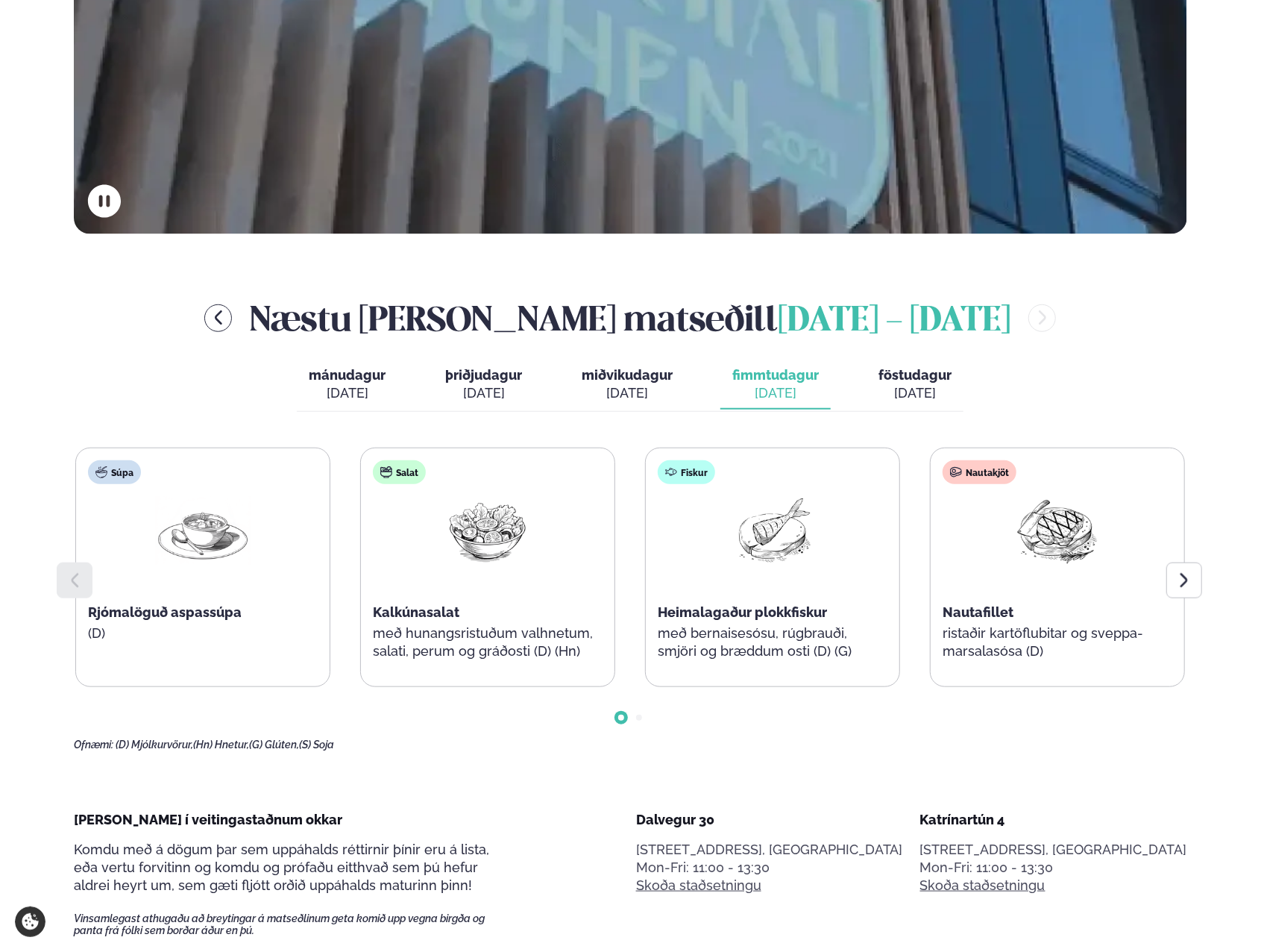
click at [945, 390] on div "[DATE]" at bounding box center [915, 393] width 73 height 18
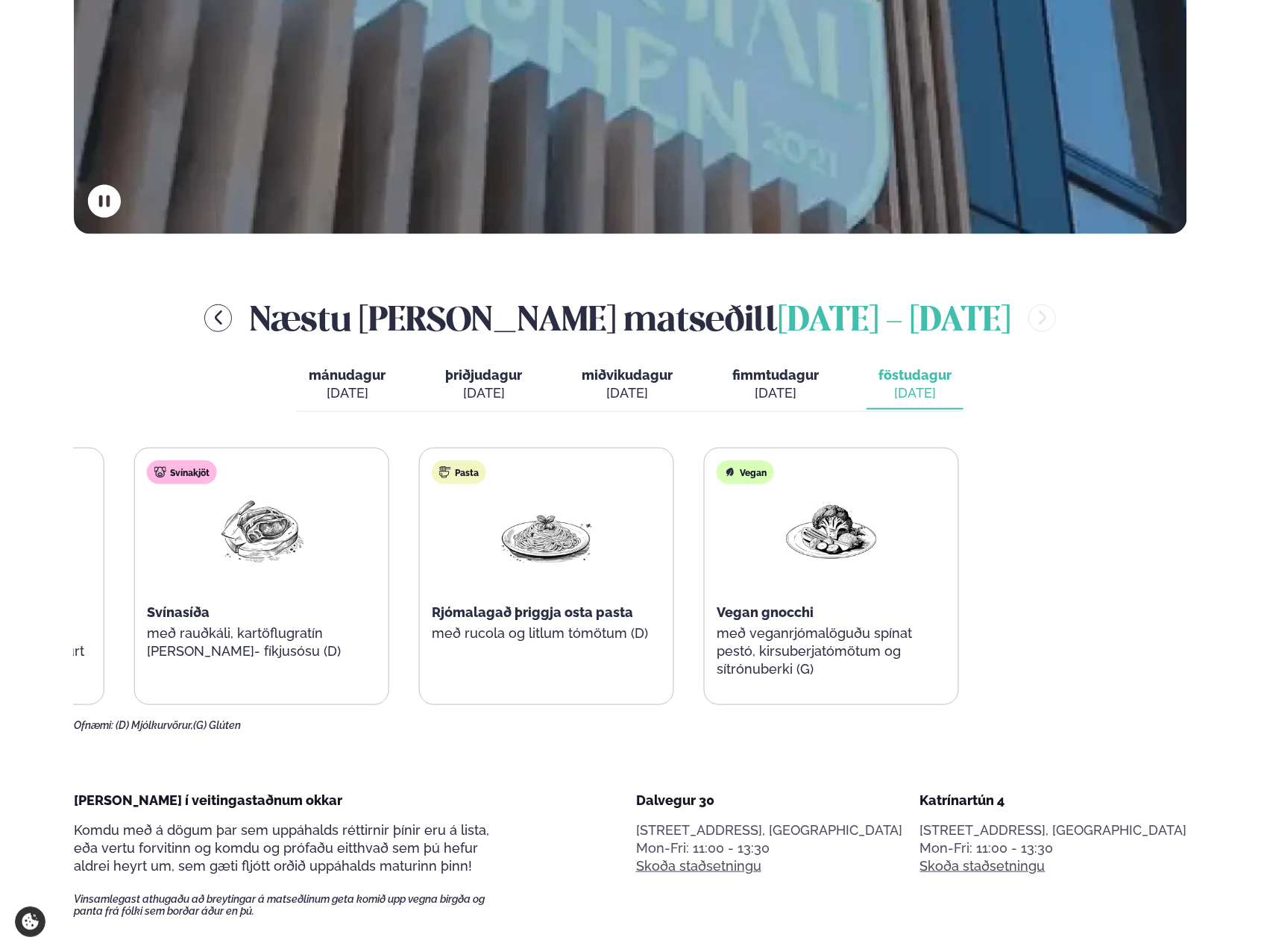
click at [298, 651] on div "Salat Kjúklingasalat með mangó og avókadó [PERSON_NAME], fetaosti og jógúrt dre…" at bounding box center [404, 575] width 1110 height 257
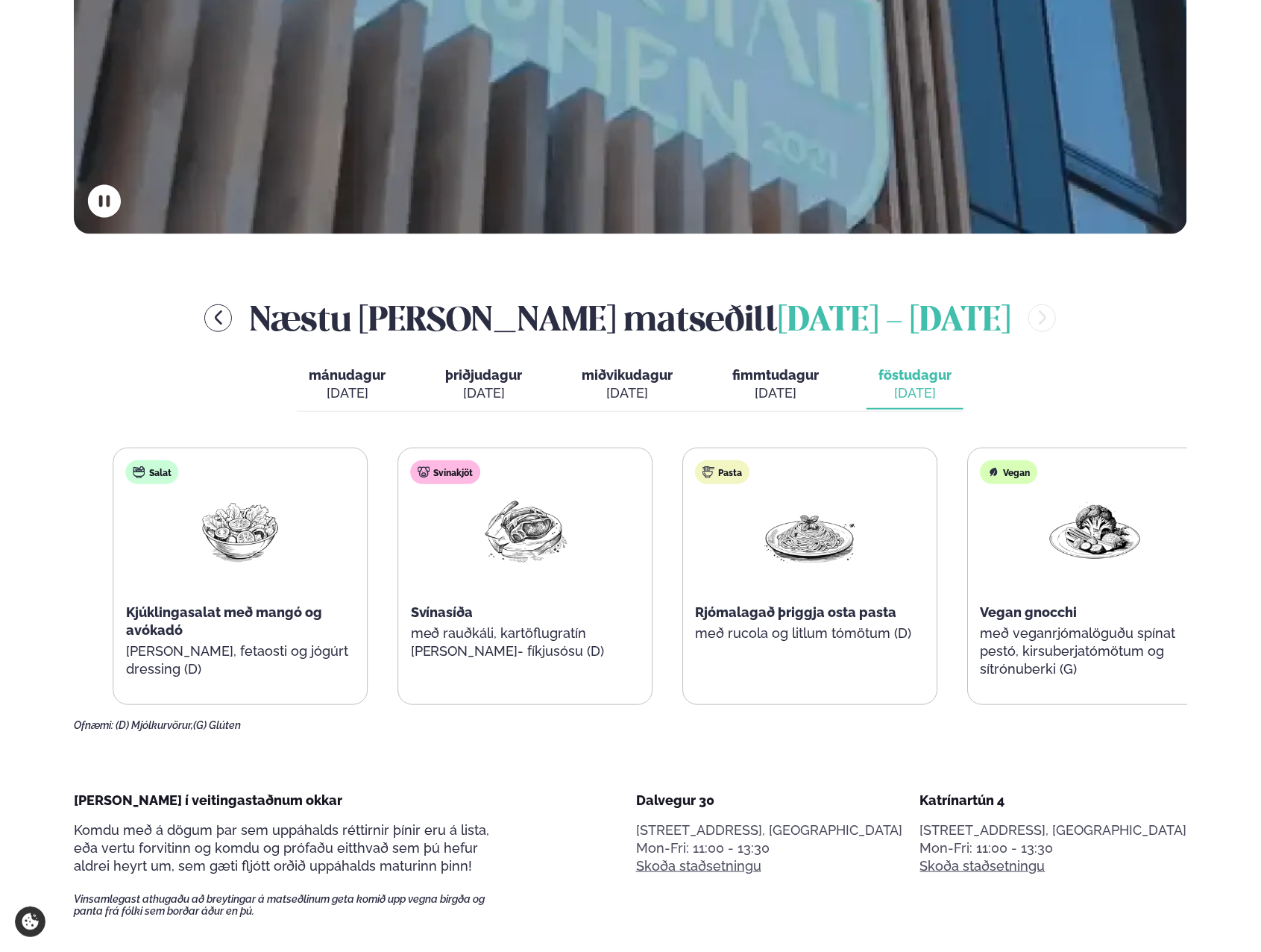
click at [374, 657] on div "Salat Kjúklingasalat með mangó og avókadó [PERSON_NAME], fetaosti og jógúrt dre…" at bounding box center [669, 575] width 1110 height 257
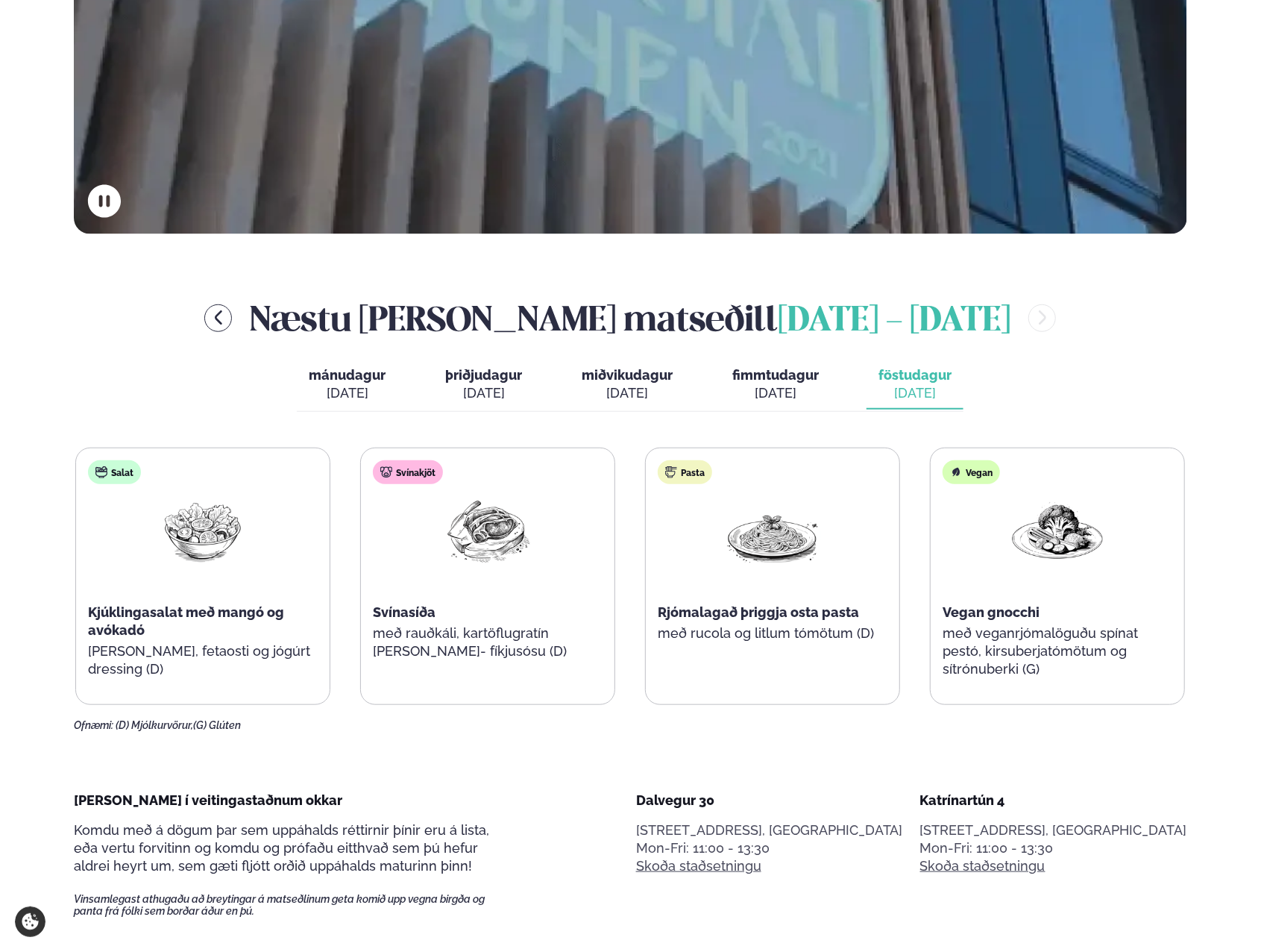
click at [227, 321] on icon "menu-btn-left" at bounding box center [218, 318] width 18 height 18
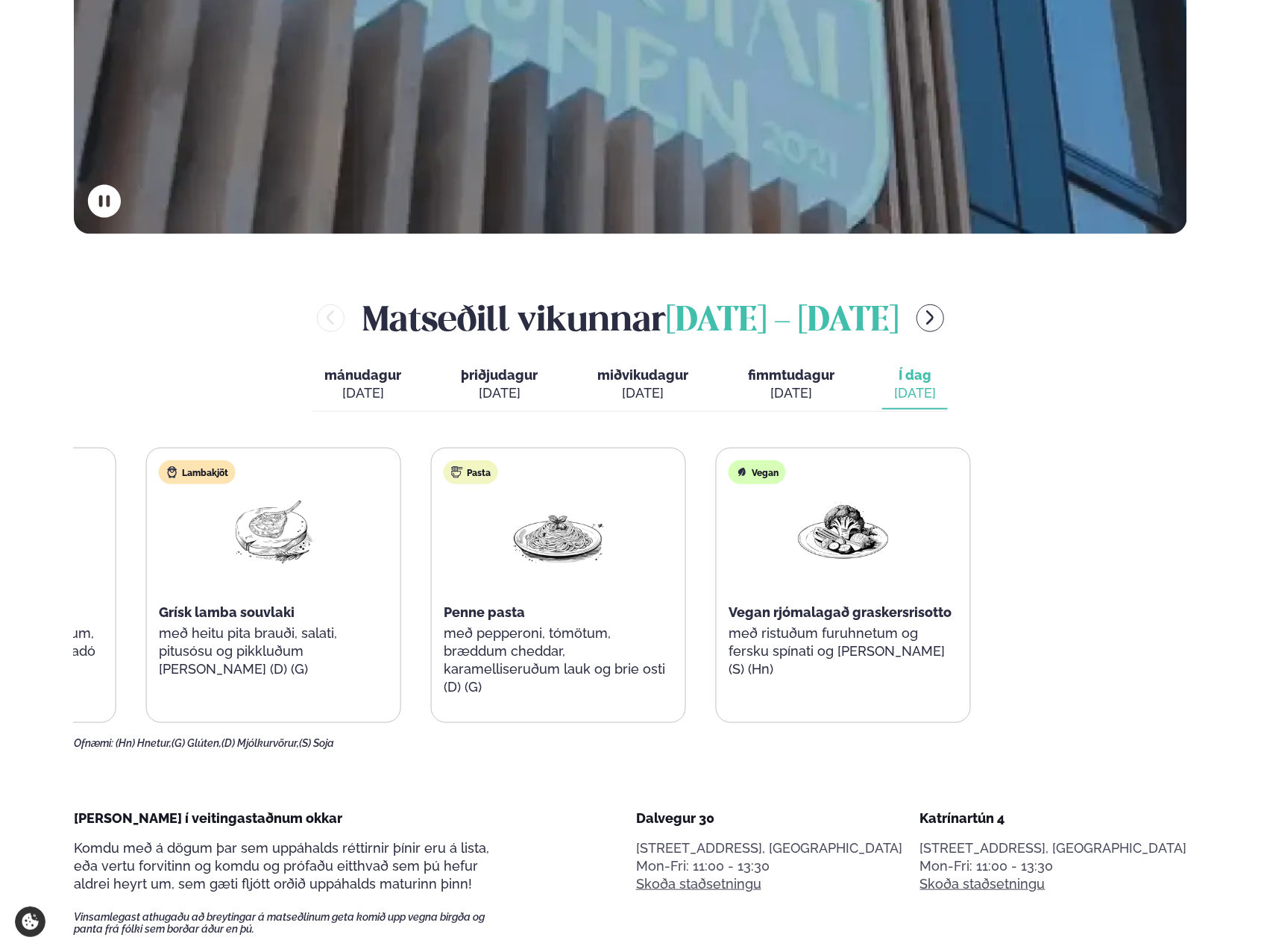
click at [250, 638] on div "Salat Mango og rækjusalat með hunangsristuðum valhnetum, ristuðum brauðmolum og…" at bounding box center [416, 584] width 1110 height 275
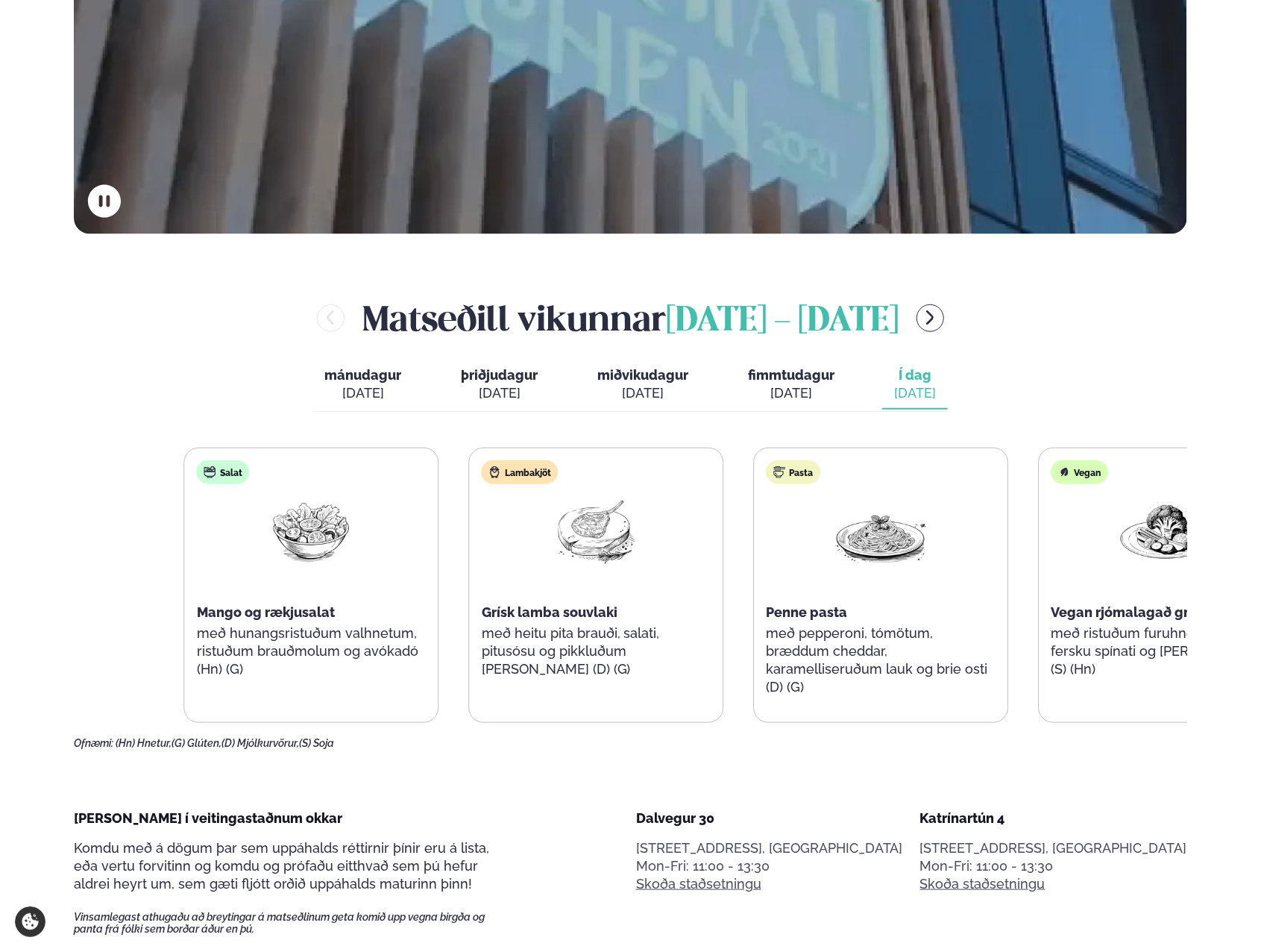
click at [532, 644] on div "Salat Mango og rækjusalat með hunangsristuðum valhnetum, ristuðum brauðmolum og…" at bounding box center [739, 584] width 1110 height 275
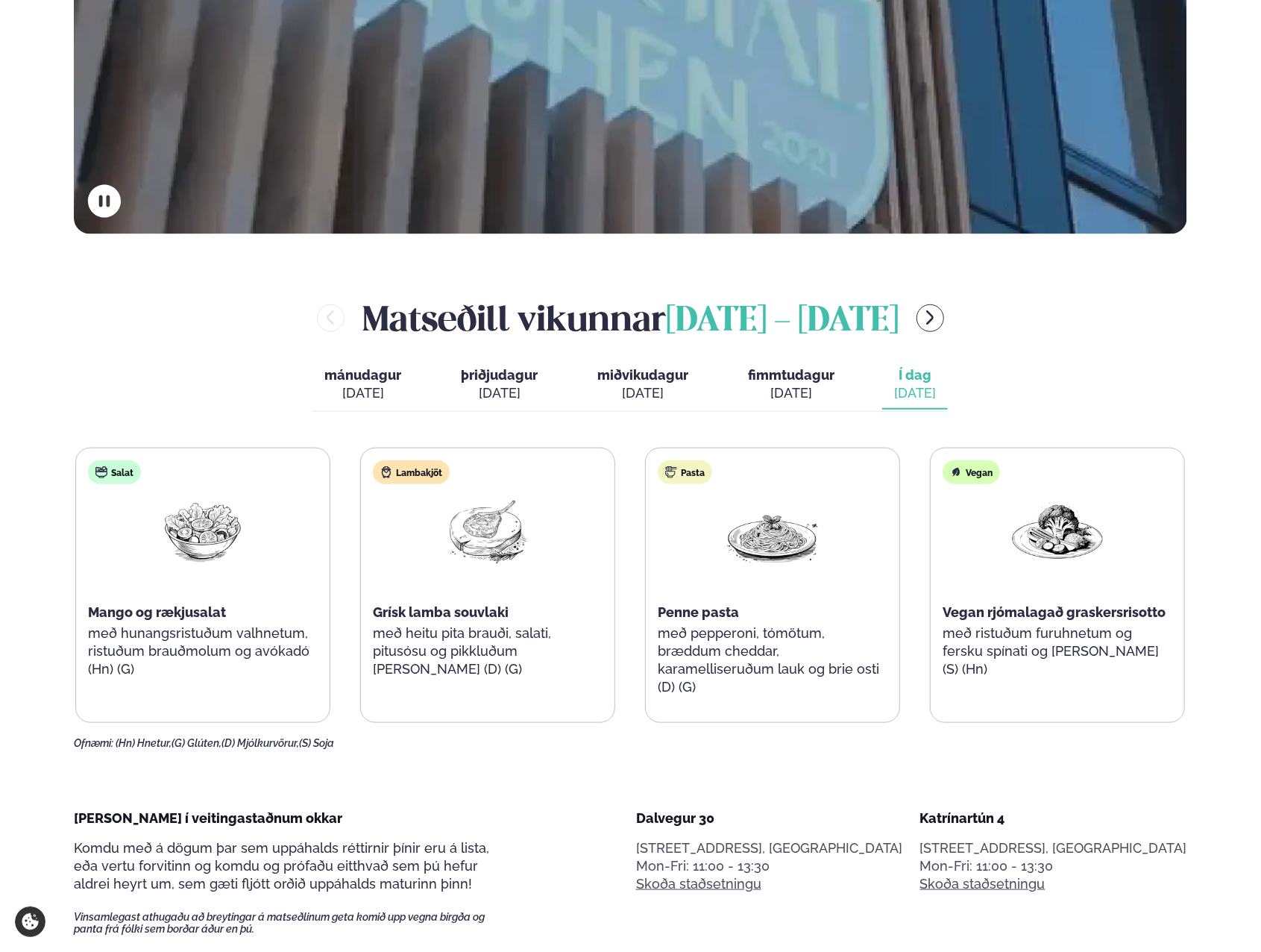
click at [768, 376] on span "fimmtudagur" at bounding box center [791, 374] width 87 height 15
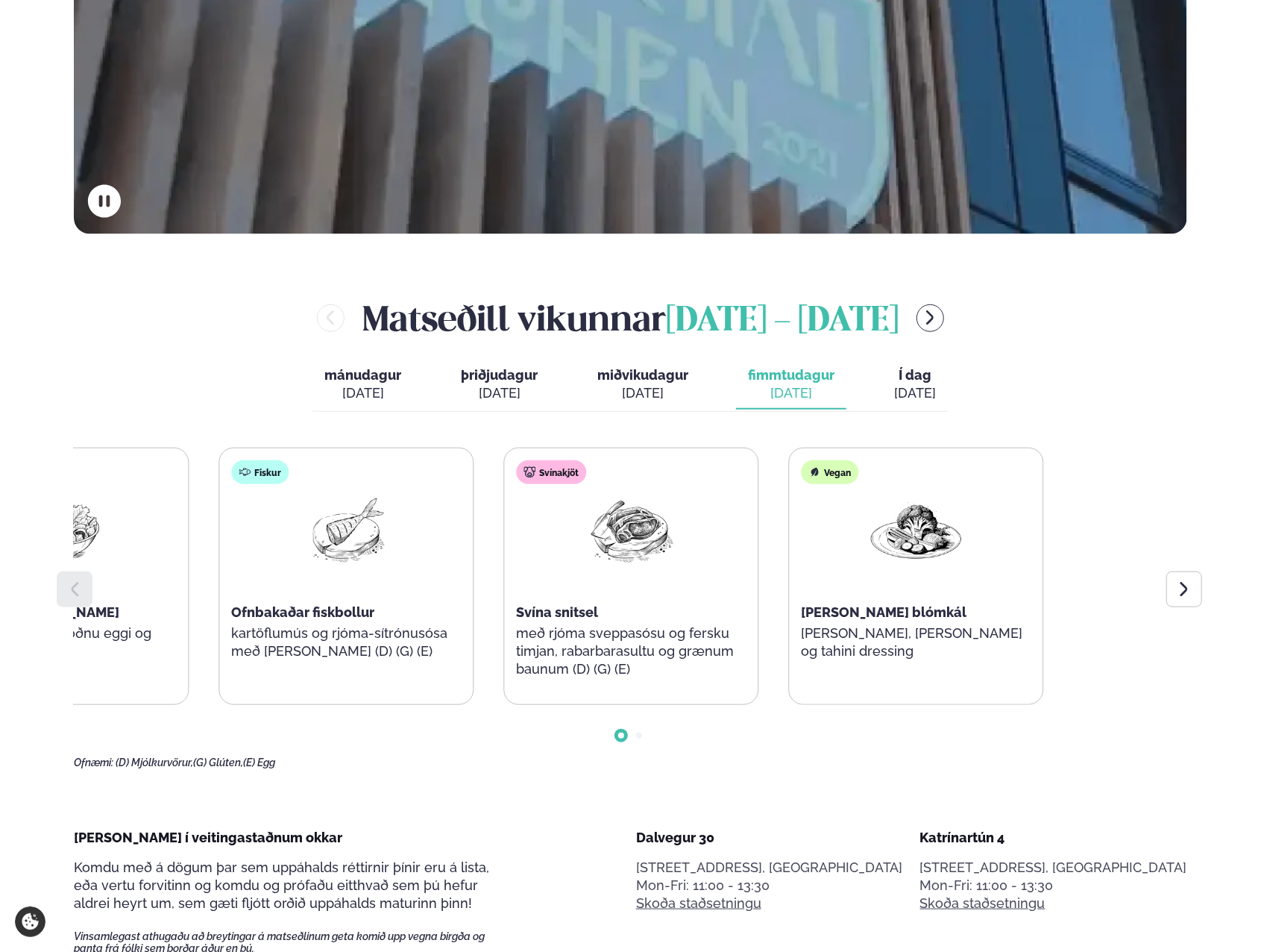
click at [255, 560] on div "Fiskur Ofnbakaðar fiskbollur kartöflumús og rjóma-sítrónusósa með [PERSON_NAME]…" at bounding box center [346, 567] width 253 height 239
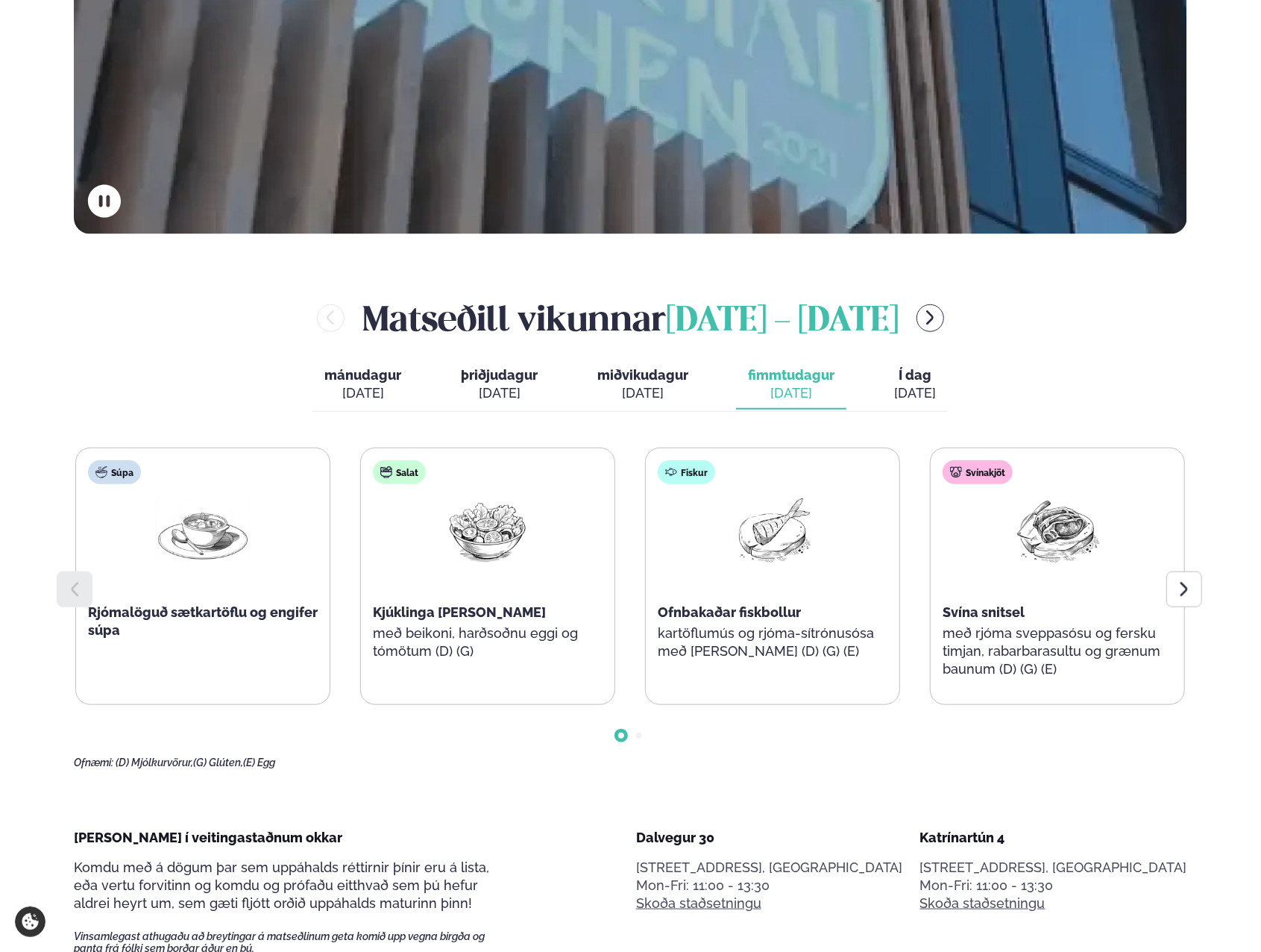
click at [912, 381] on span "Í dag" at bounding box center [915, 375] width 41 height 18
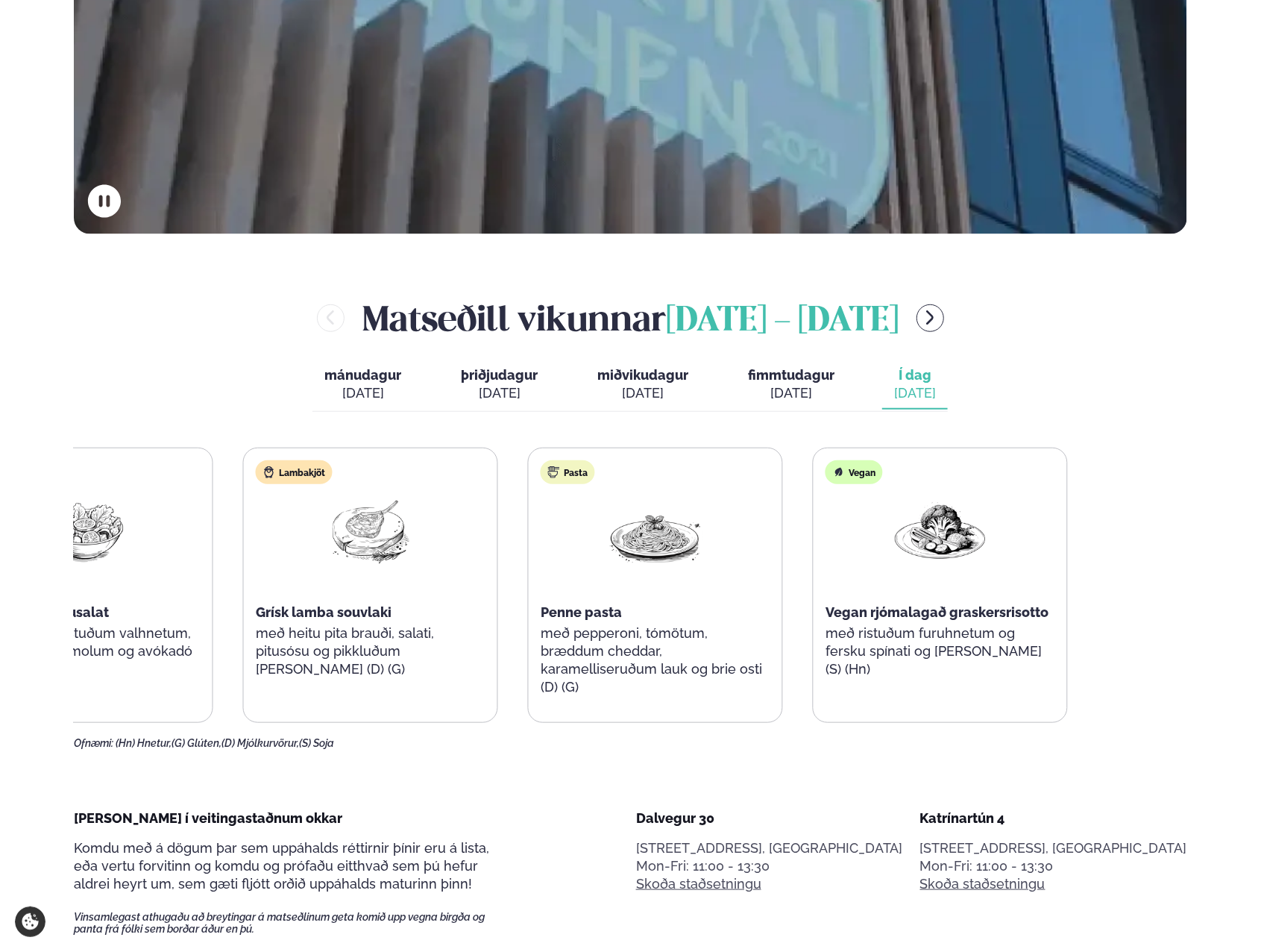
click at [192, 665] on div "Salat Mango og rækjusalat með hunangsristuðum valhnetum, ristuðum brauðmolum og…" at bounding box center [514, 584] width 1110 height 275
